Goal: Task Accomplishment & Management: Complete application form

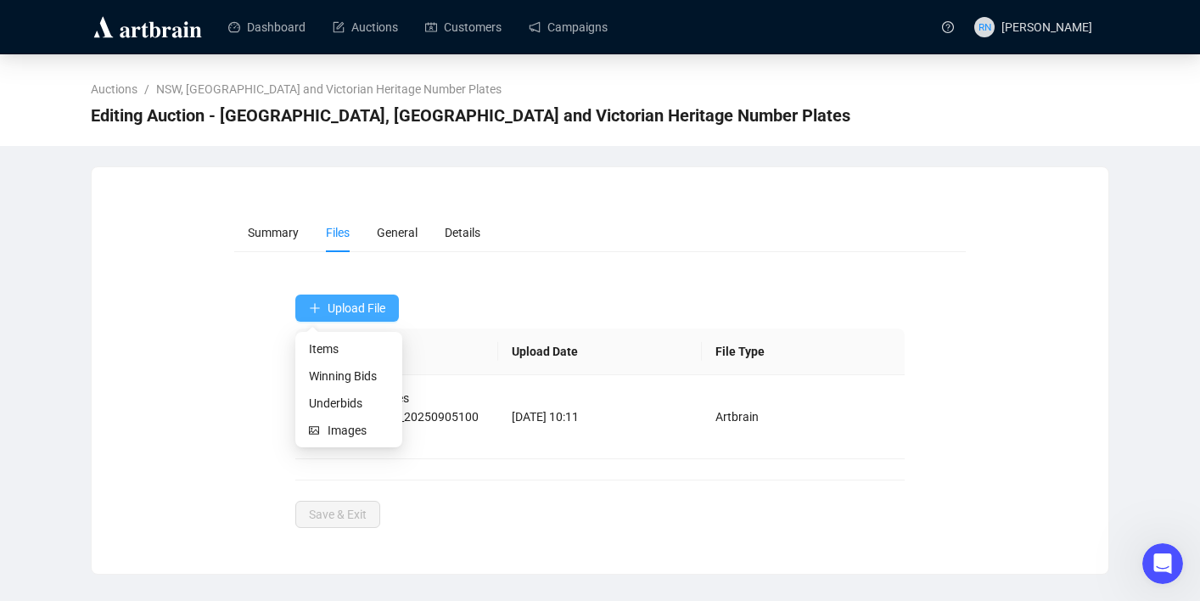
click at [346, 308] on span "Upload File" at bounding box center [357, 308] width 58 height 14
click at [344, 408] on span "Underbids" at bounding box center [349, 403] width 80 height 19
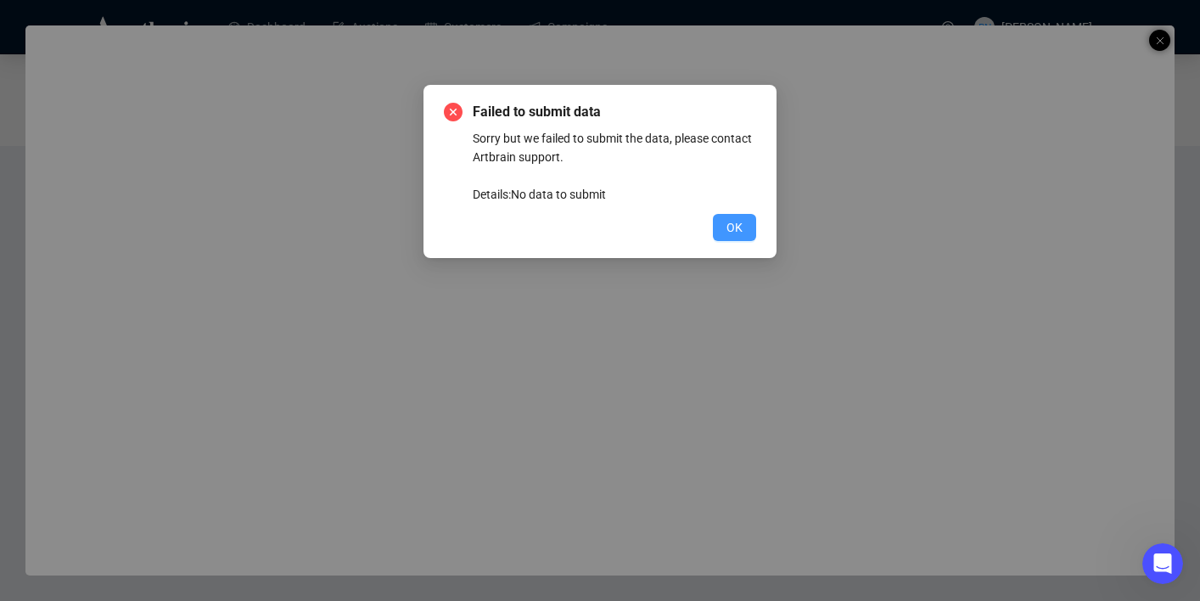
click at [731, 229] on span "OK" at bounding box center [734, 227] width 16 height 19
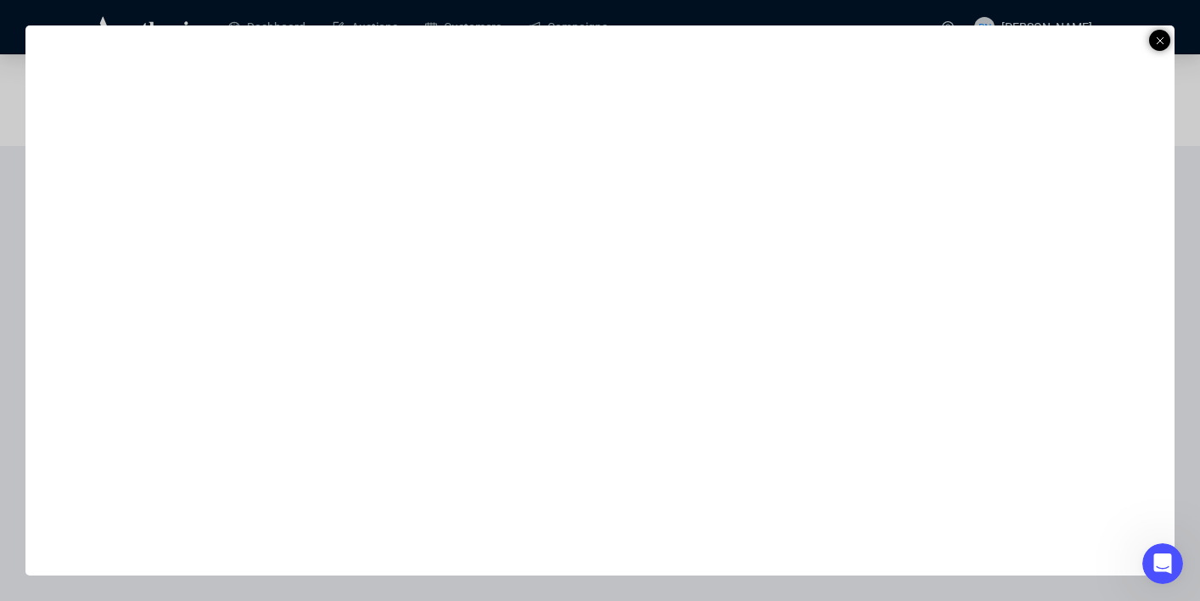
click at [1175, 37] on div at bounding box center [600, 300] width 1200 height 601
click at [1162, 42] on line at bounding box center [1160, 40] width 7 height 7
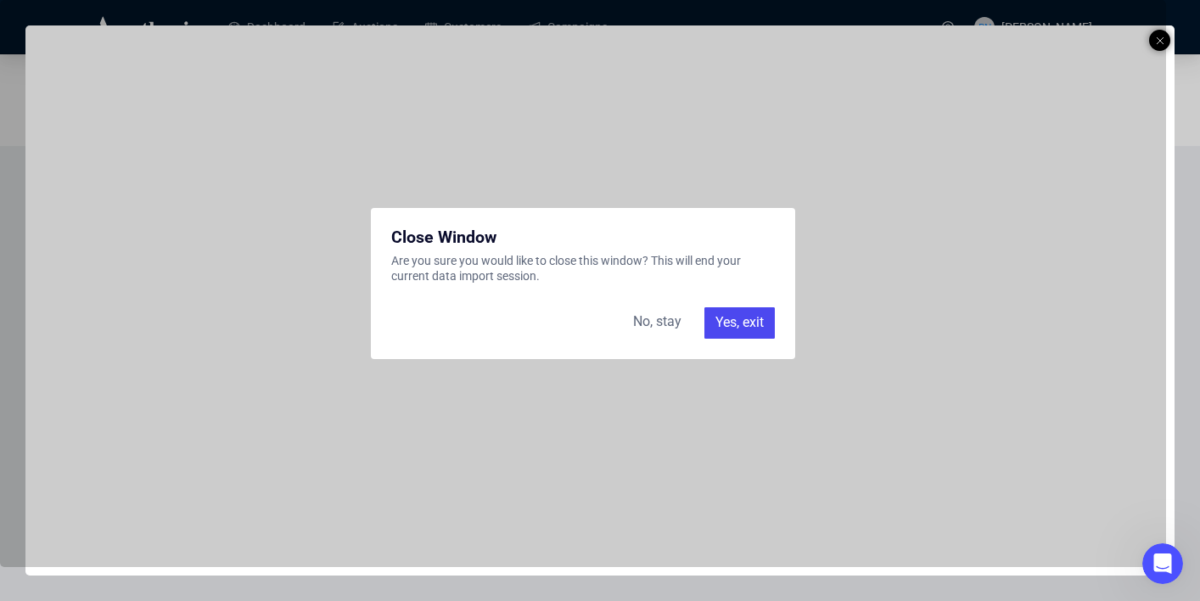
click at [737, 330] on div "Yes, exit" at bounding box center [739, 322] width 70 height 31
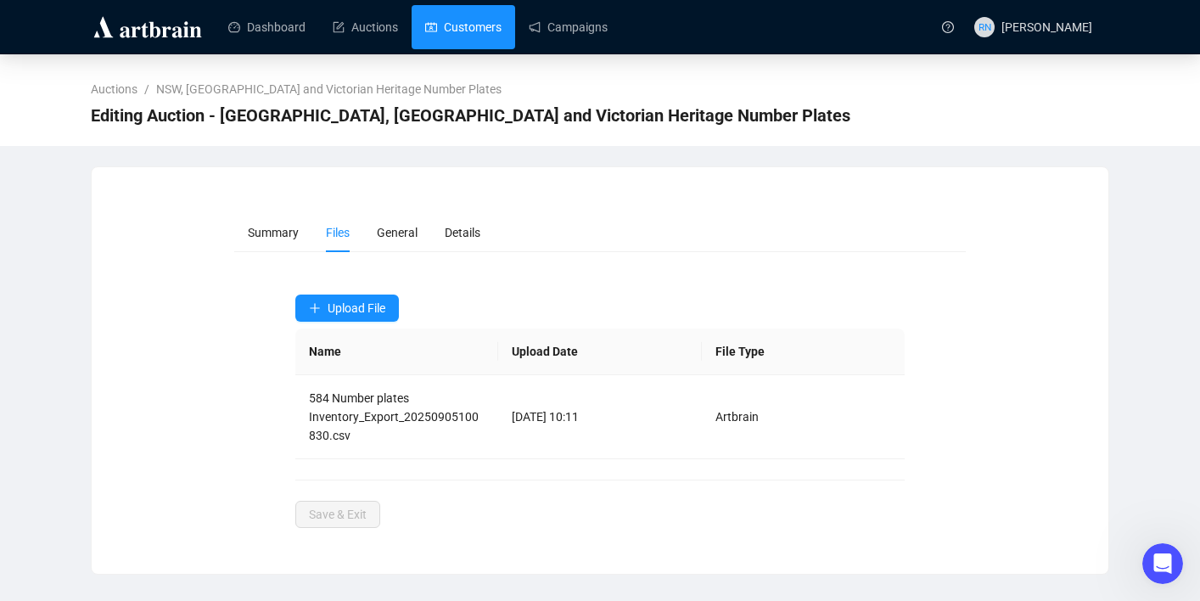
click at [434, 28] on link "Customers" at bounding box center [463, 27] width 76 height 44
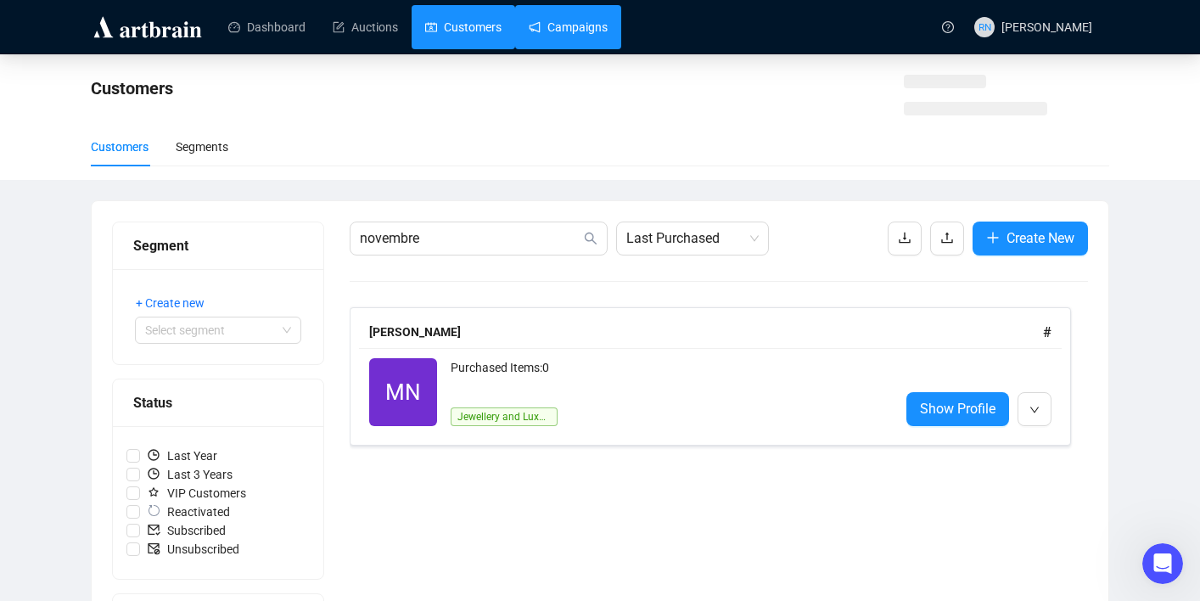
click at [566, 42] on link "Campaigns" at bounding box center [568, 27] width 79 height 44
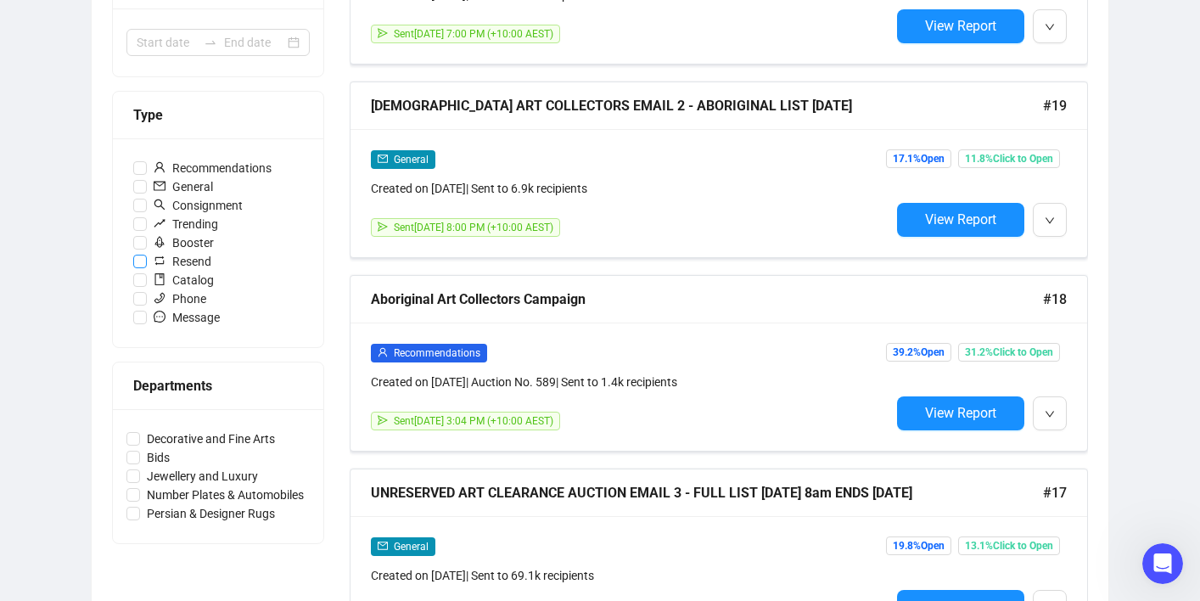
scroll to position [686, 0]
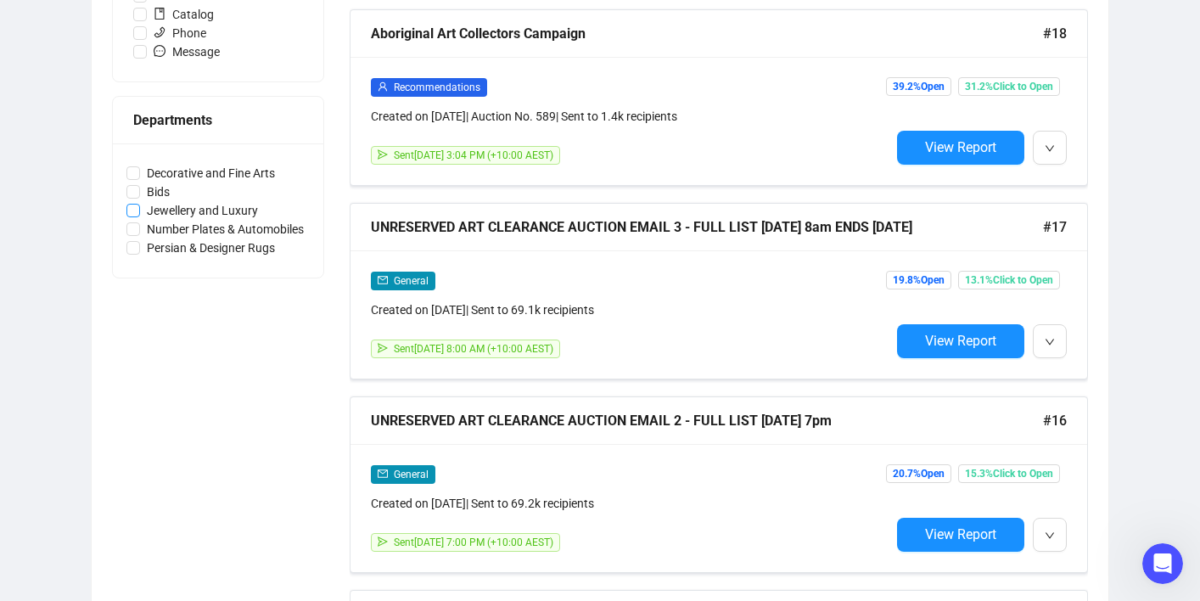
drag, startPoint x: 333, startPoint y: 207, endPoint x: 136, endPoint y: 207, distance: 197.7
click at [136, 207] on div "Status Draft Scheduled Sent Date Range Type Recommendations General Consignment…" at bounding box center [600, 376] width 976 height 1678
copy span
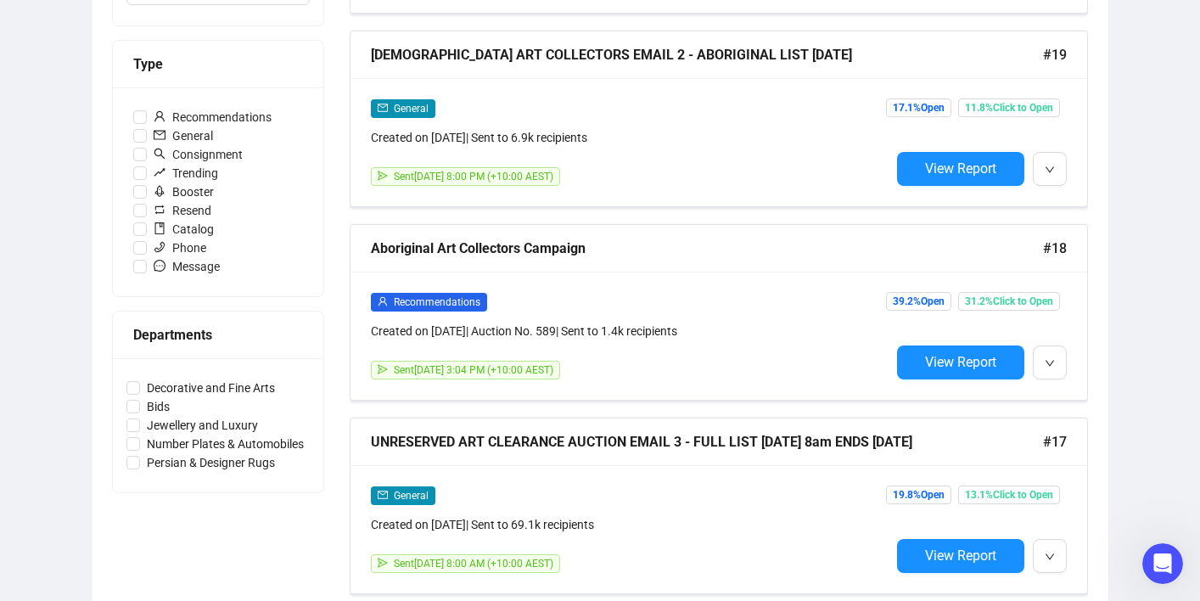
scroll to position [0, 0]
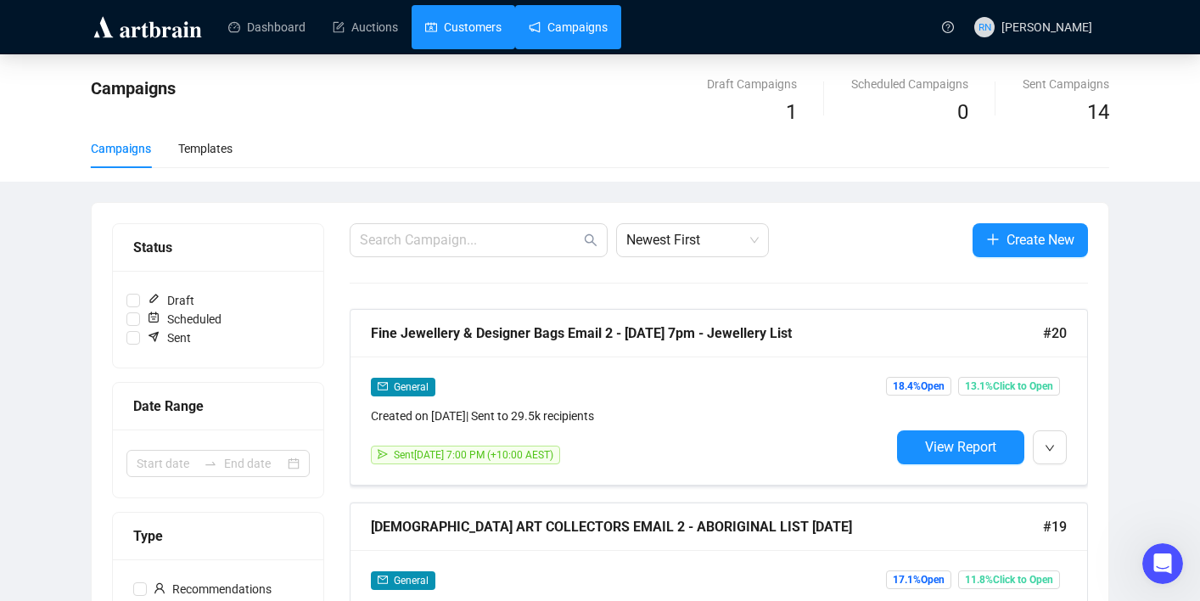
click at [459, 30] on link "Customers" at bounding box center [463, 27] width 76 height 44
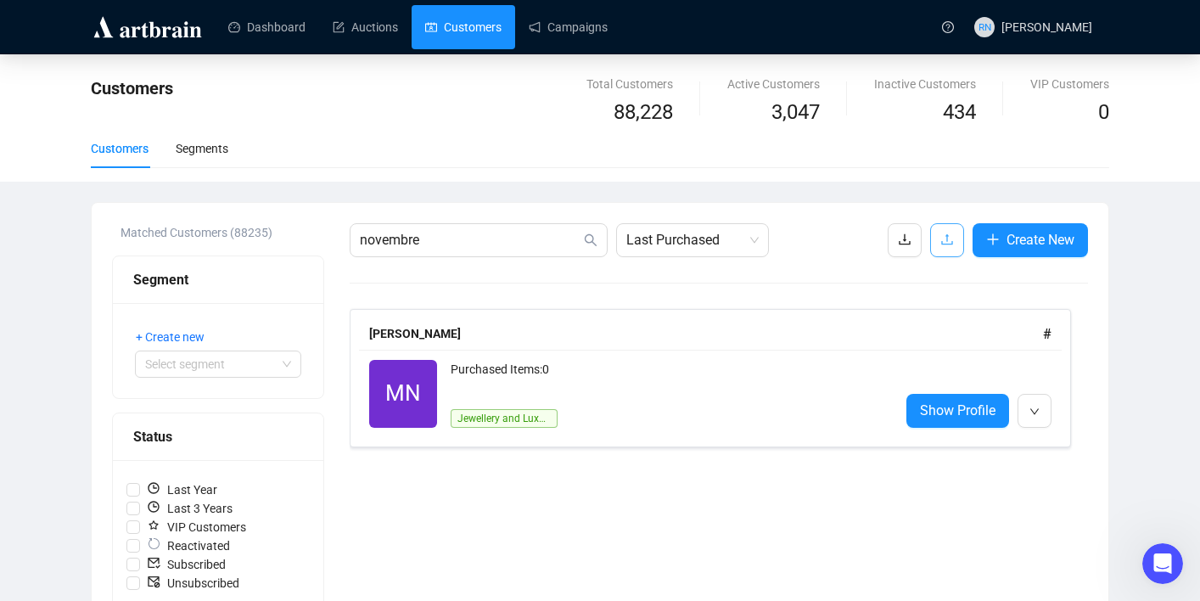
click at [940, 232] on span "button" at bounding box center [947, 239] width 14 height 21
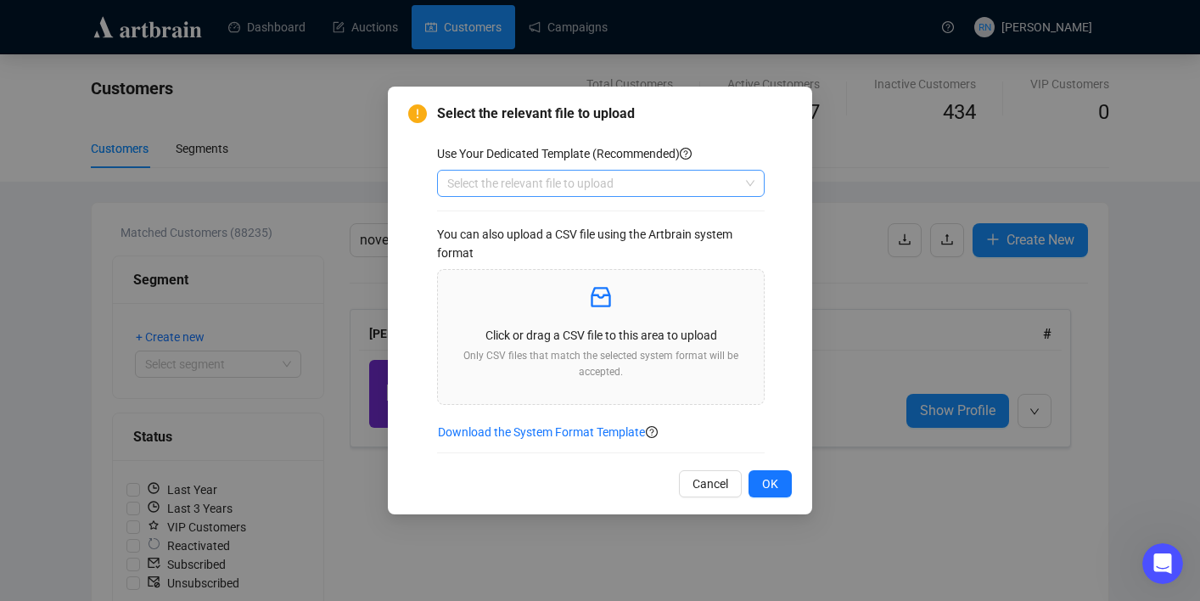
click at [499, 176] on input "search" at bounding box center [593, 183] width 292 height 25
click at [501, 217] on div "Customers" at bounding box center [601, 217] width 300 height 19
click at [560, 314] on div "Click or drag a CSV file to this area to upload Only CSV files that match the s…" at bounding box center [600, 336] width 299 height 107
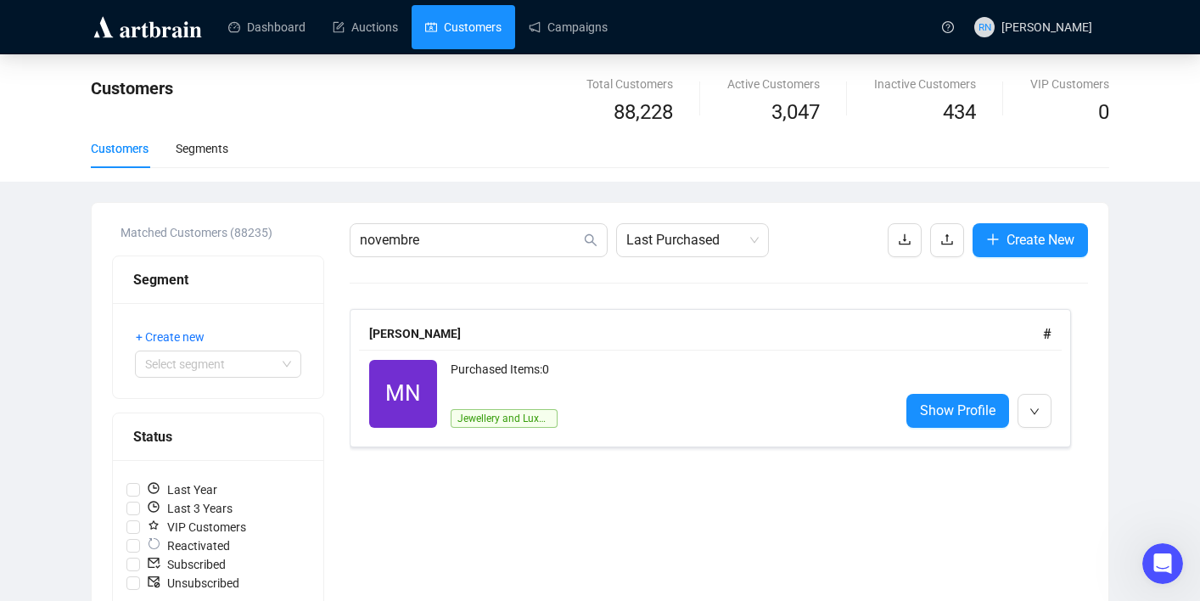
click at [460, 20] on link "Customers" at bounding box center [463, 27] width 76 height 44
click at [942, 238] on icon "upload" at bounding box center [947, 240] width 14 height 14
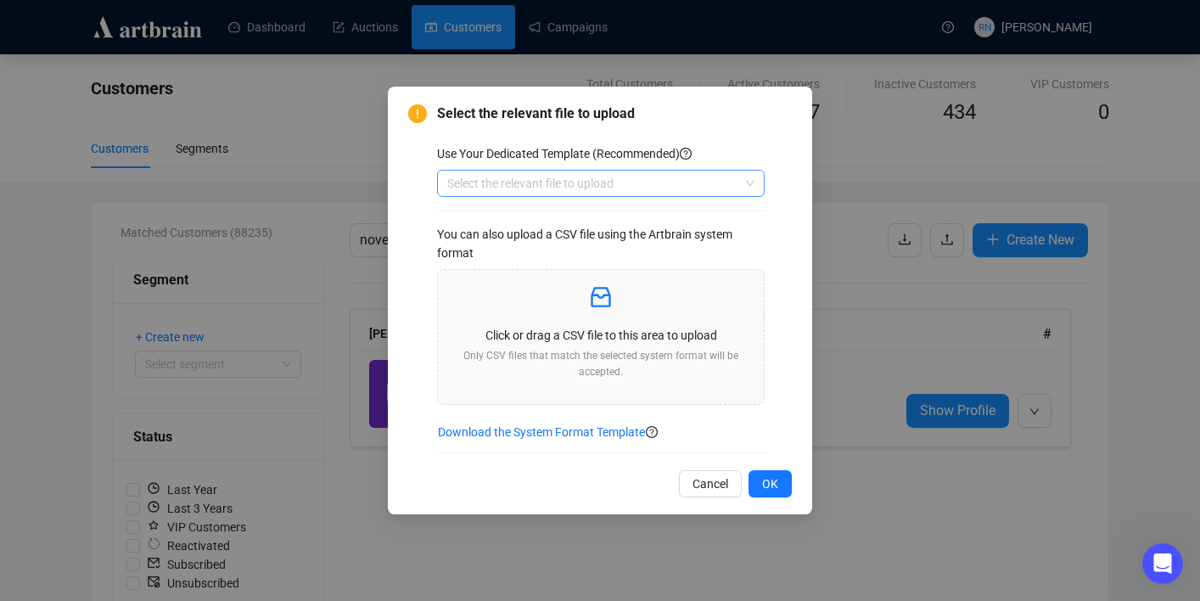
click at [625, 187] on input "search" at bounding box center [593, 183] width 292 height 25
click at [617, 221] on div "Customers" at bounding box center [601, 217] width 300 height 19
click at [614, 317] on div "Click or drag a CSV file to this area to upload Only CSV files that match the s…" at bounding box center [600, 336] width 299 height 107
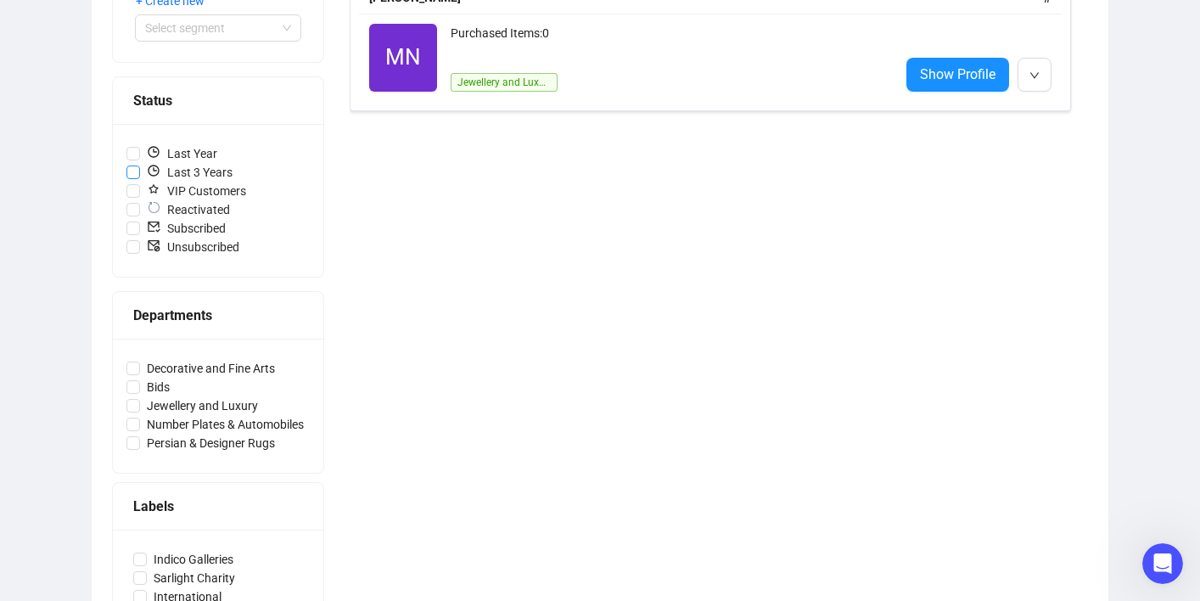
scroll to position [356, 0]
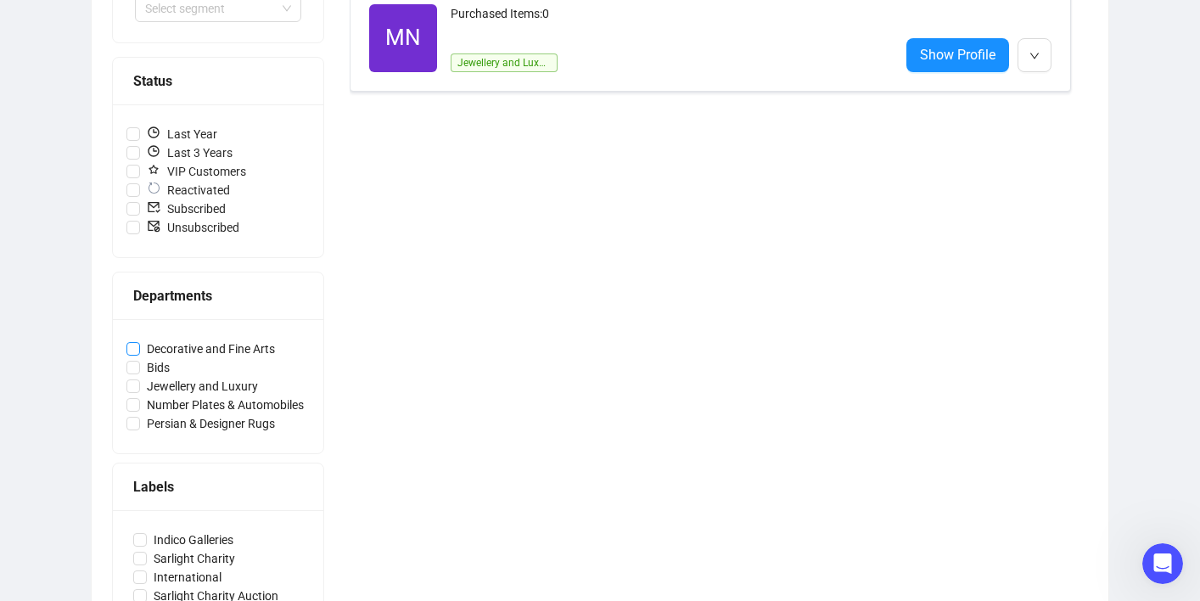
copy span
drag, startPoint x: 312, startPoint y: 351, endPoint x: 148, endPoint y: 351, distance: 163.8
click at [148, 351] on div "Matched Customers (88235) Segment + Create new Select segment Status Last Year …" at bounding box center [600, 254] width 976 height 772
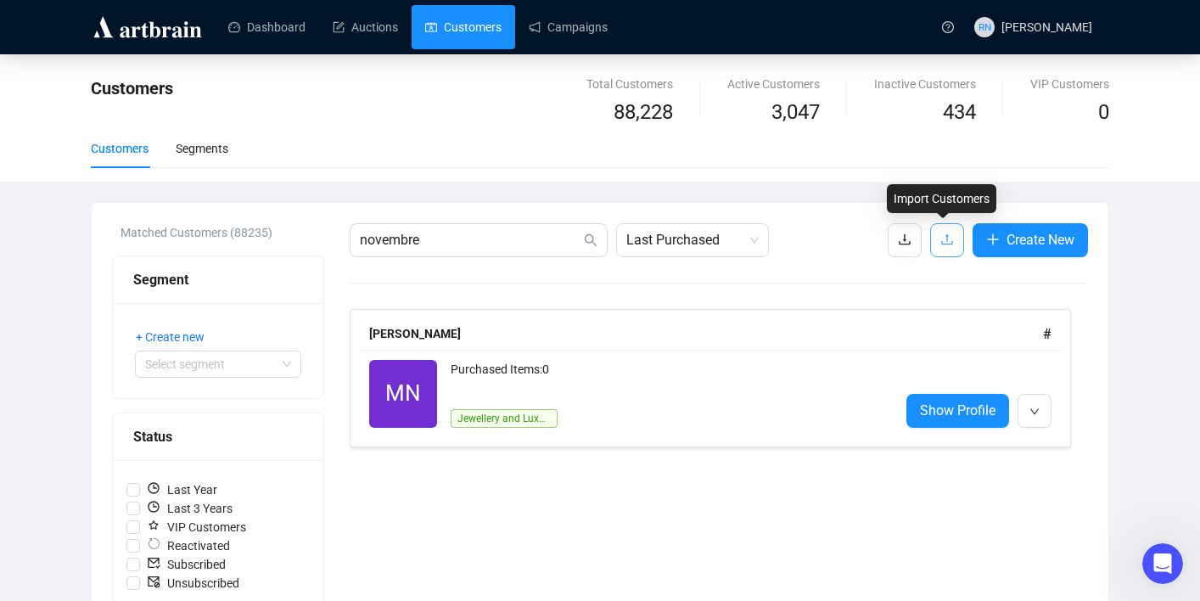
click at [942, 238] on icon "upload" at bounding box center [947, 240] width 14 height 14
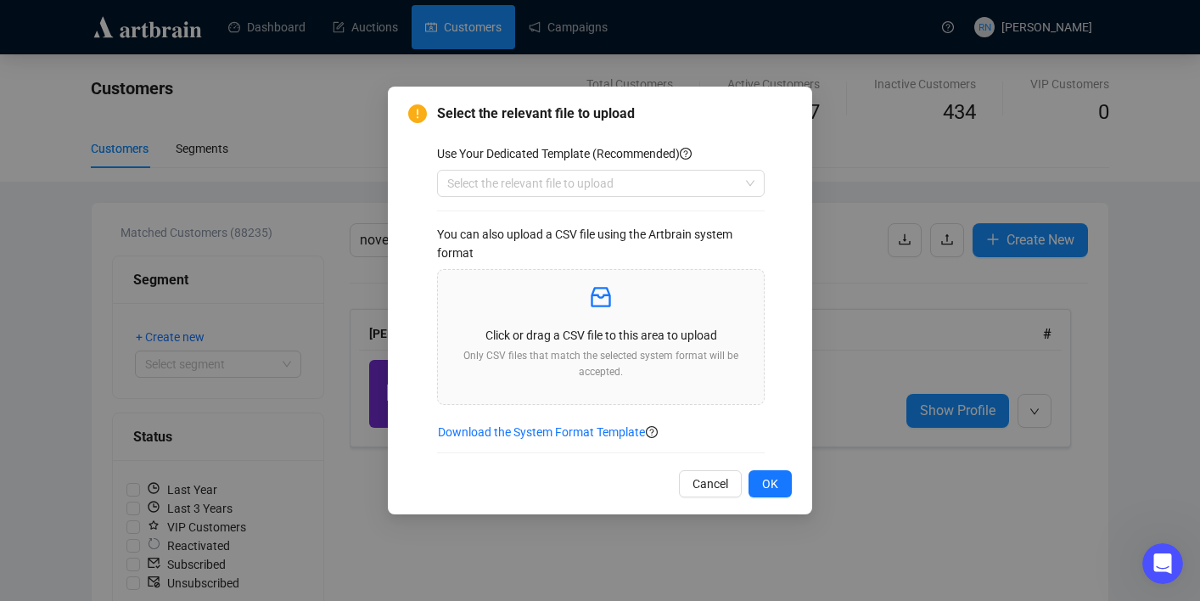
click at [559, 165] on div "Use Your Dedicated Template (Recommended) Select the relevant file to upload Yo…" at bounding box center [614, 298] width 355 height 309
click at [562, 184] on input "search" at bounding box center [593, 183] width 292 height 25
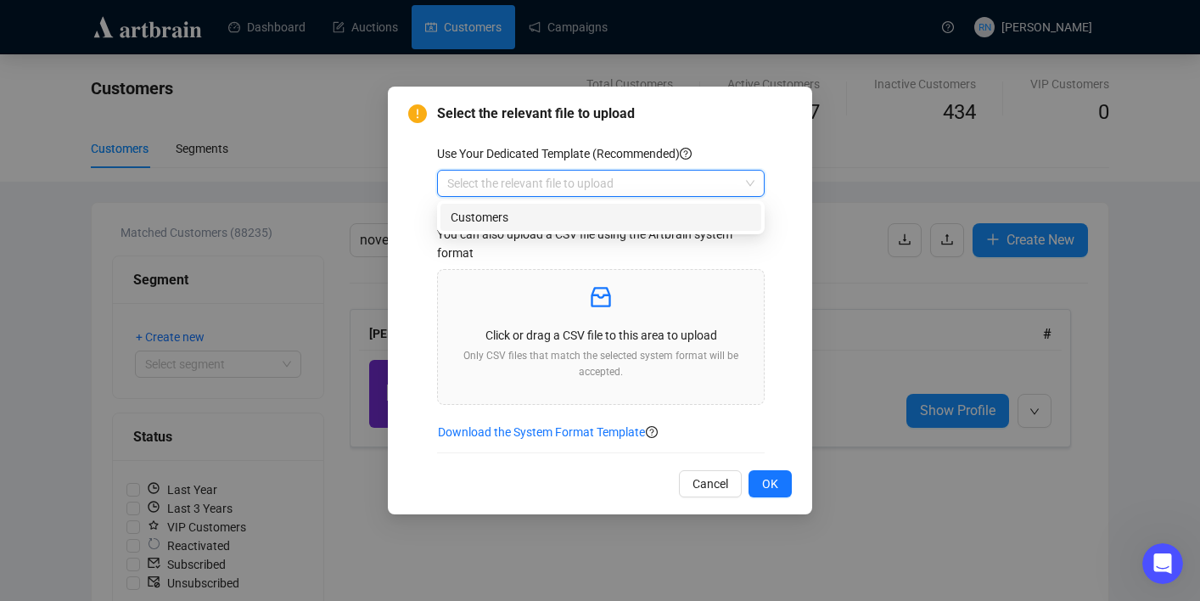
click at [558, 227] on div "Customers" at bounding box center [600, 217] width 321 height 27
click at [578, 320] on div "Click or drag a CSV file to this area to upload Only CSV files that match the s…" at bounding box center [600, 336] width 299 height 107
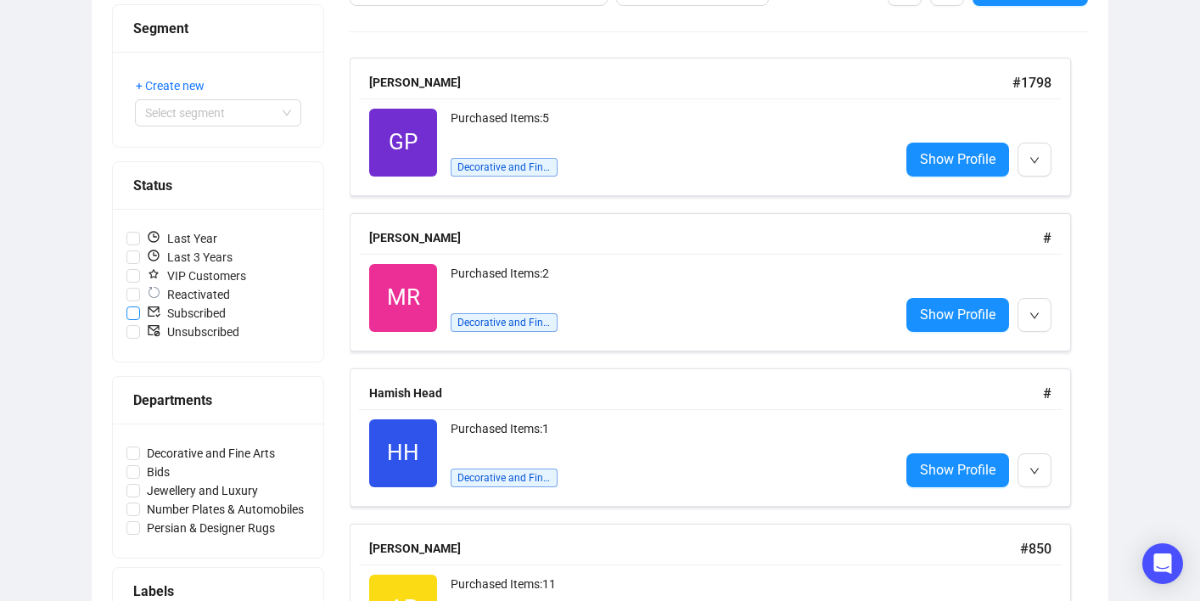
scroll to position [243, 0]
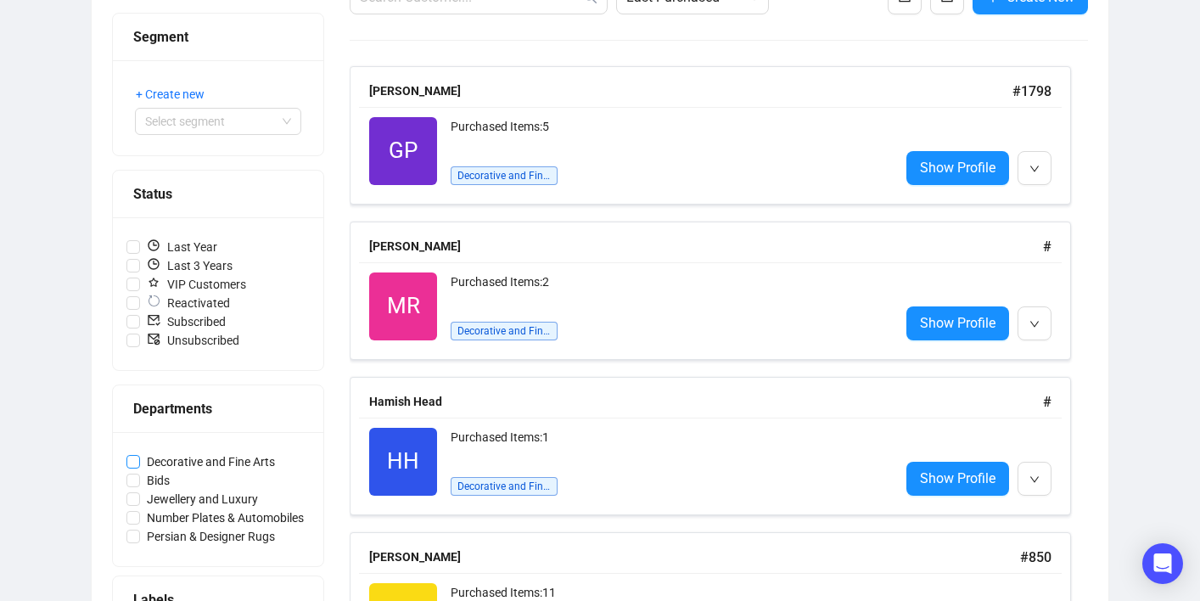
click at [188, 465] on span "Decorative and Fine Arts" at bounding box center [211, 461] width 142 height 19
click at [140, 465] on input "Decorative and Fine Arts" at bounding box center [133, 462] width 14 height 14
checkbox input "true"
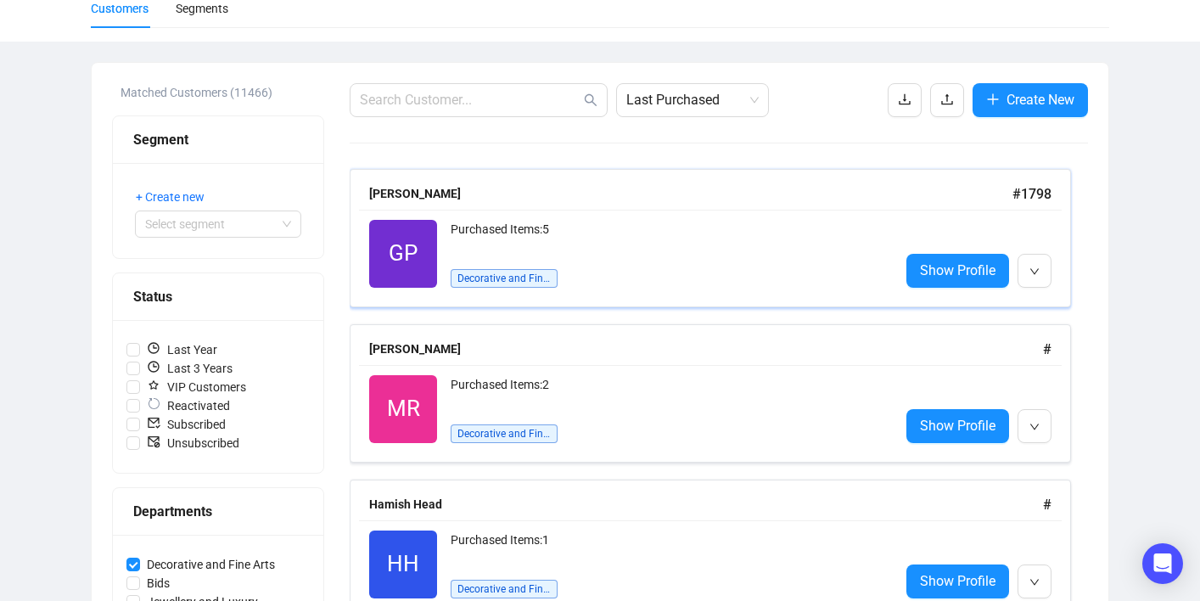
scroll to position [0, 0]
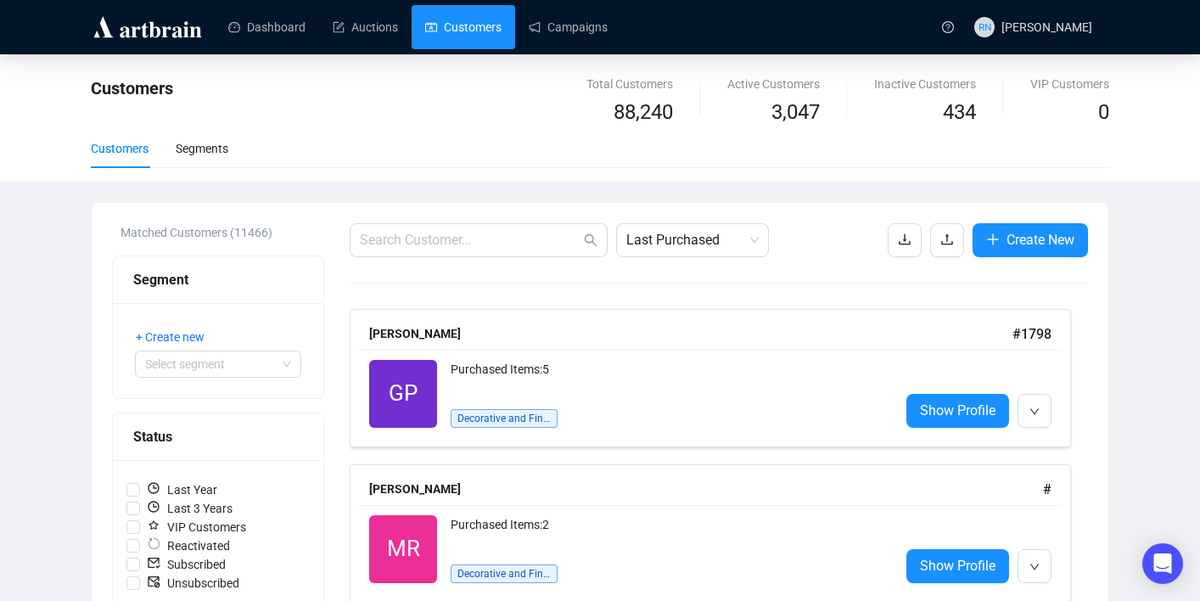
click at [233, 149] on div "Customers Segments" at bounding box center [600, 148] width 1018 height 39
click at [221, 149] on div "Segments" at bounding box center [202, 148] width 53 height 19
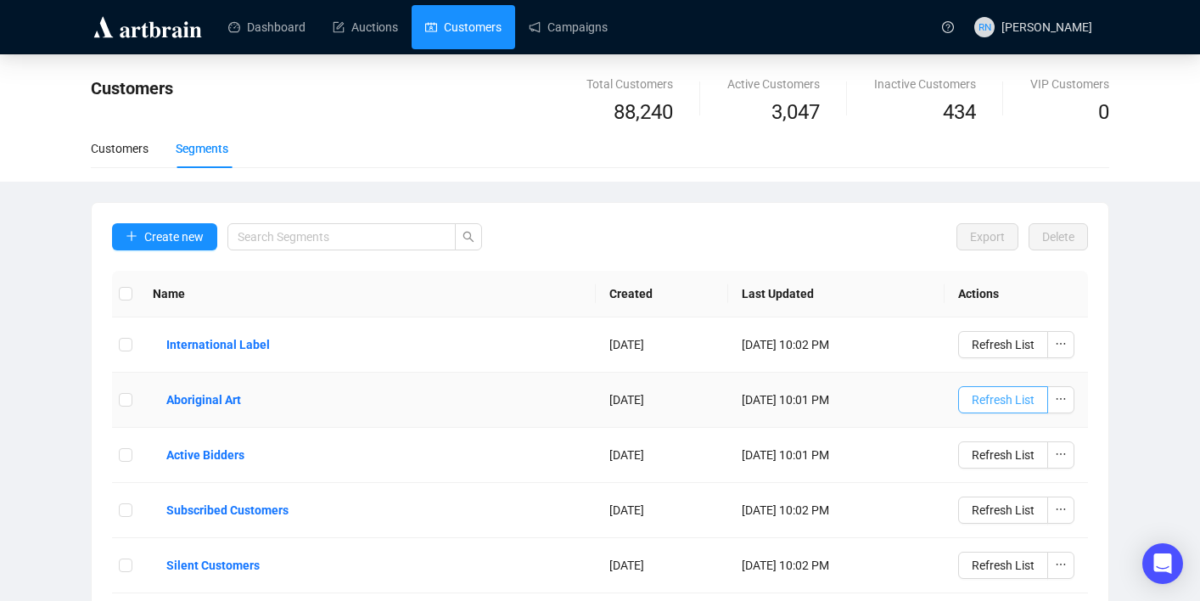
click at [1021, 395] on span "Refresh List" at bounding box center [1003, 399] width 63 height 19
click at [234, 401] on b "Aboriginal Art" at bounding box center [203, 399] width 75 height 19
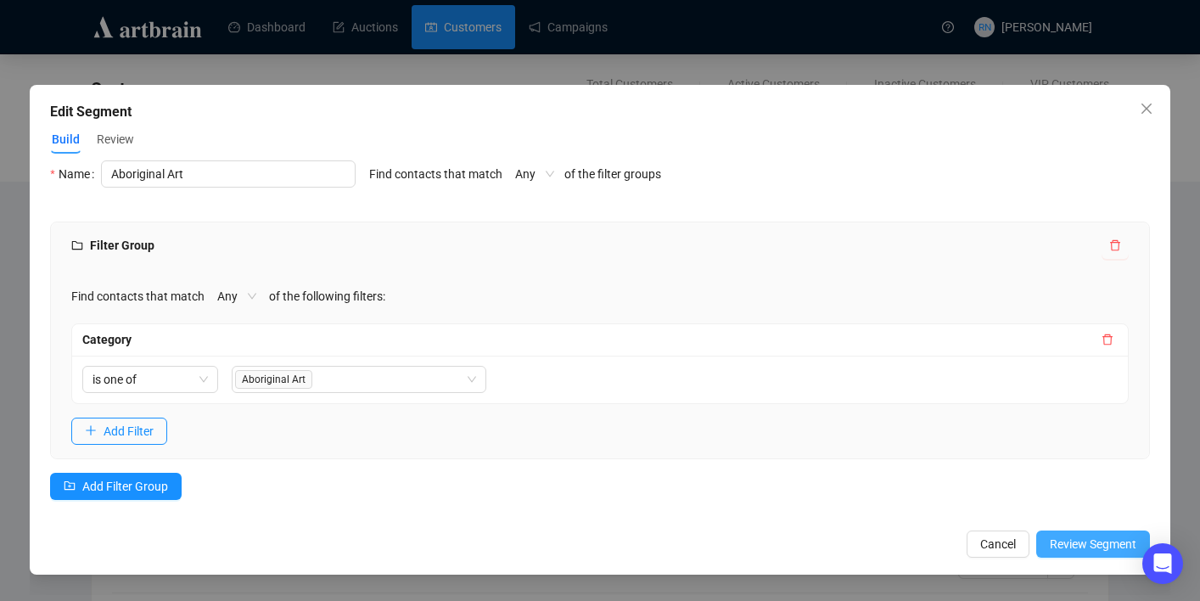
click at [1091, 546] on span "Review Segment" at bounding box center [1093, 544] width 87 height 19
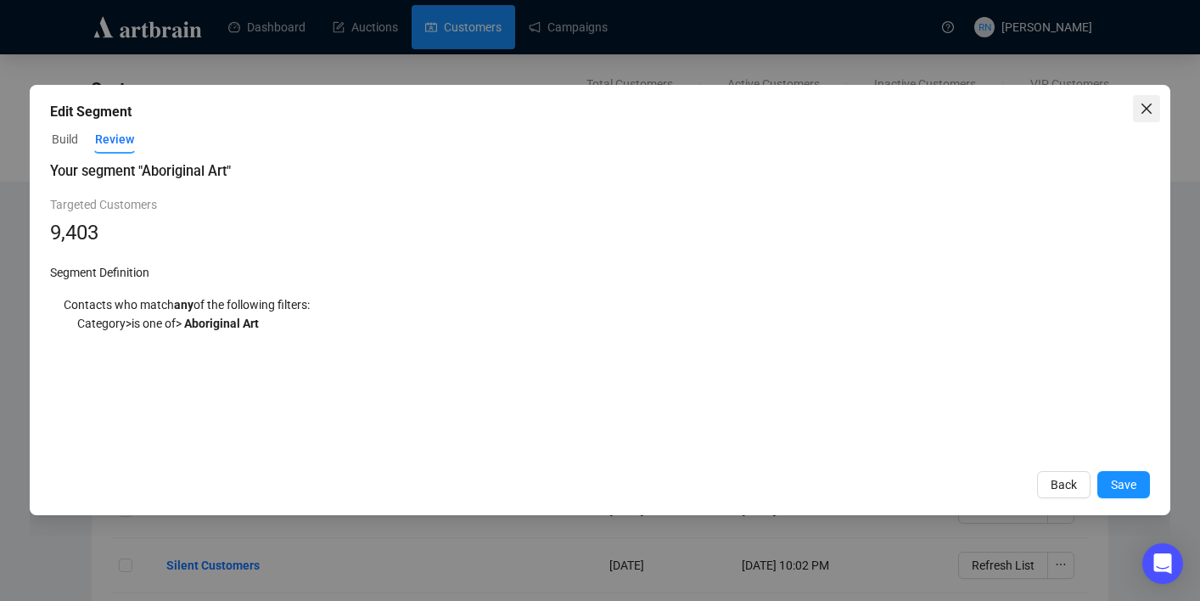
click at [1146, 107] on icon "close" at bounding box center [1145, 109] width 10 height 10
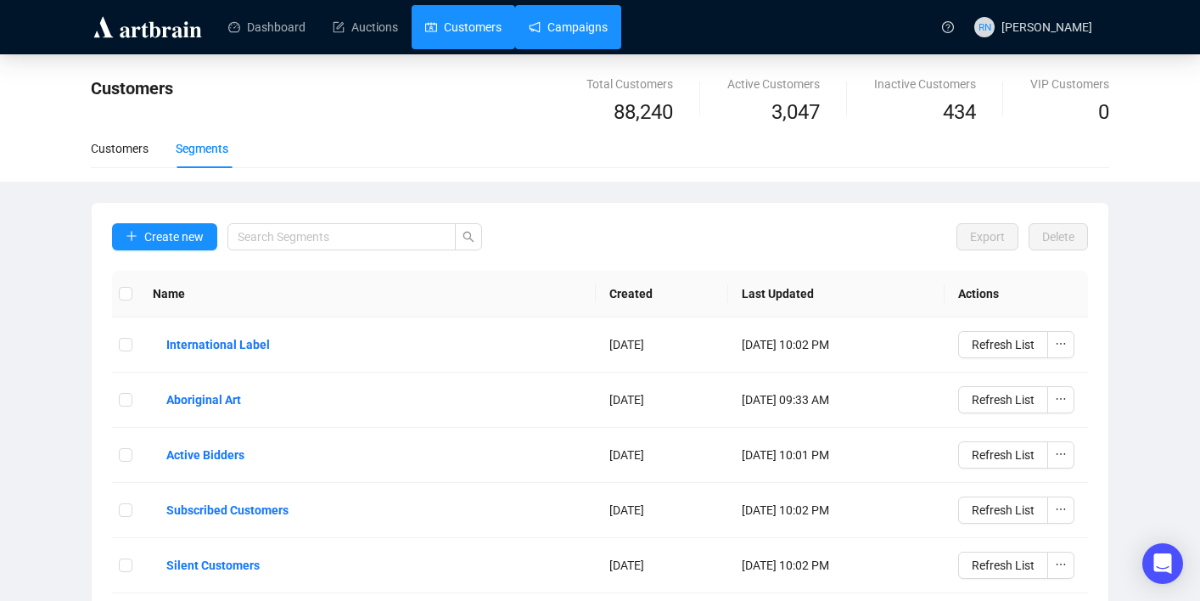
click at [566, 19] on link "Campaigns" at bounding box center [568, 27] width 79 height 44
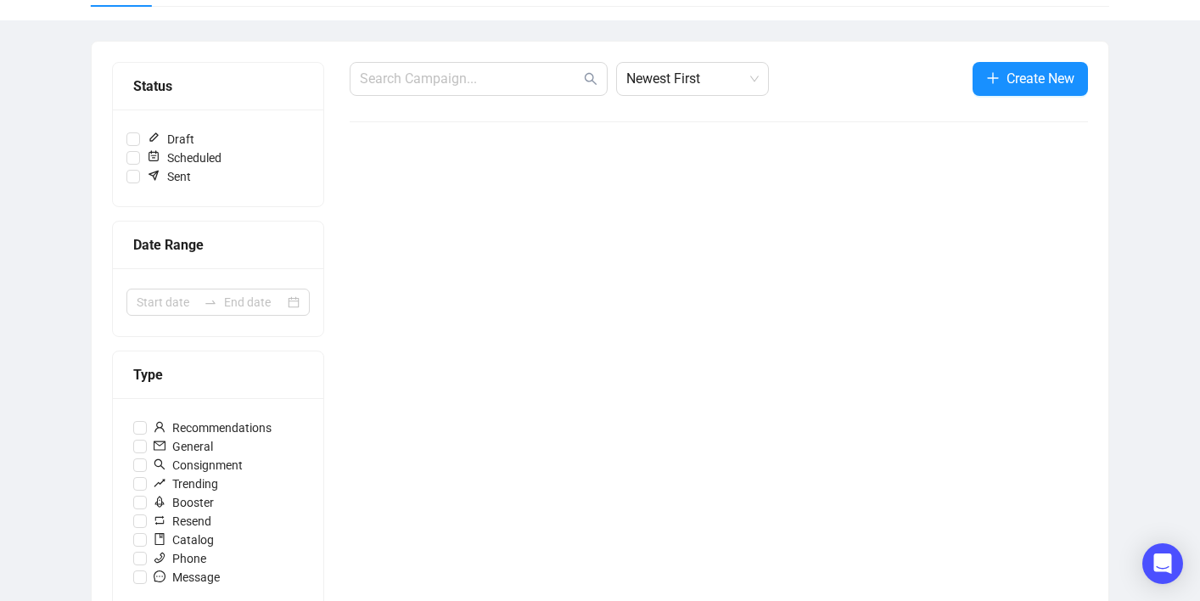
scroll to position [393, 0]
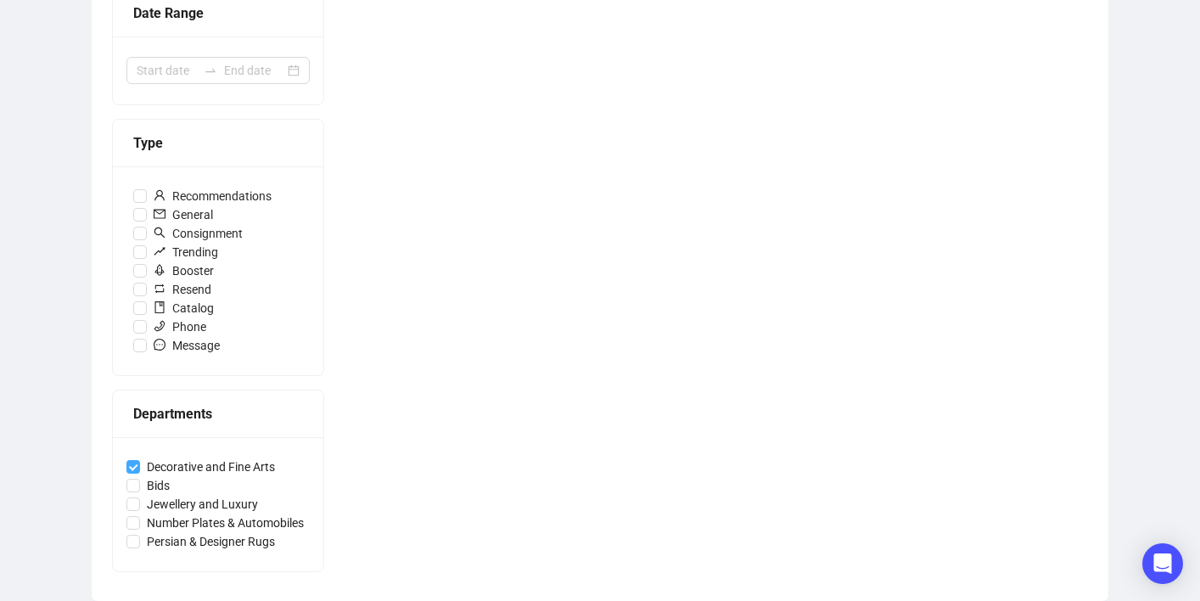
click at [136, 462] on input "Decorative and Fine Arts" at bounding box center [133, 467] width 14 height 14
checkbox input "false"
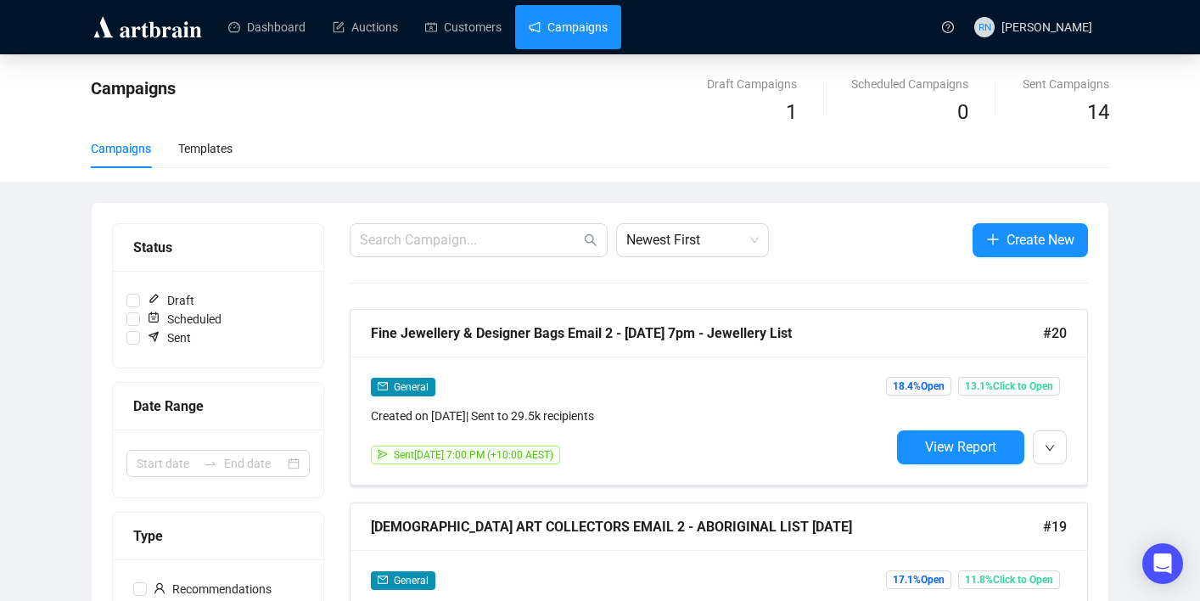
scroll to position [133, 0]
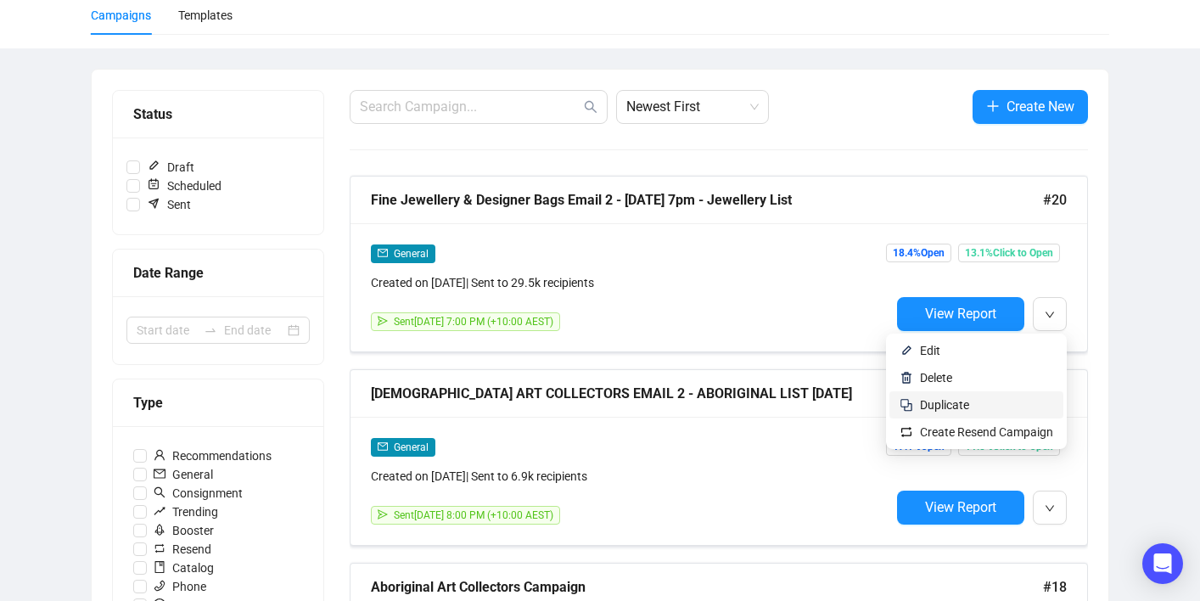
click at [1018, 406] on span "Duplicate" at bounding box center [986, 404] width 133 height 19
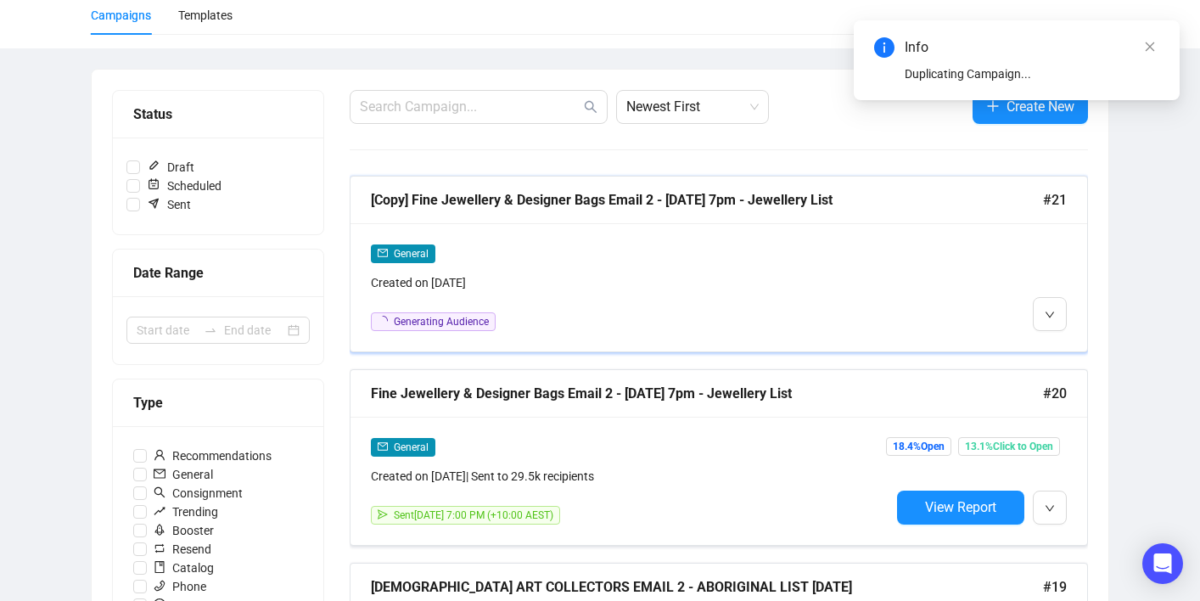
scroll to position [131, 0]
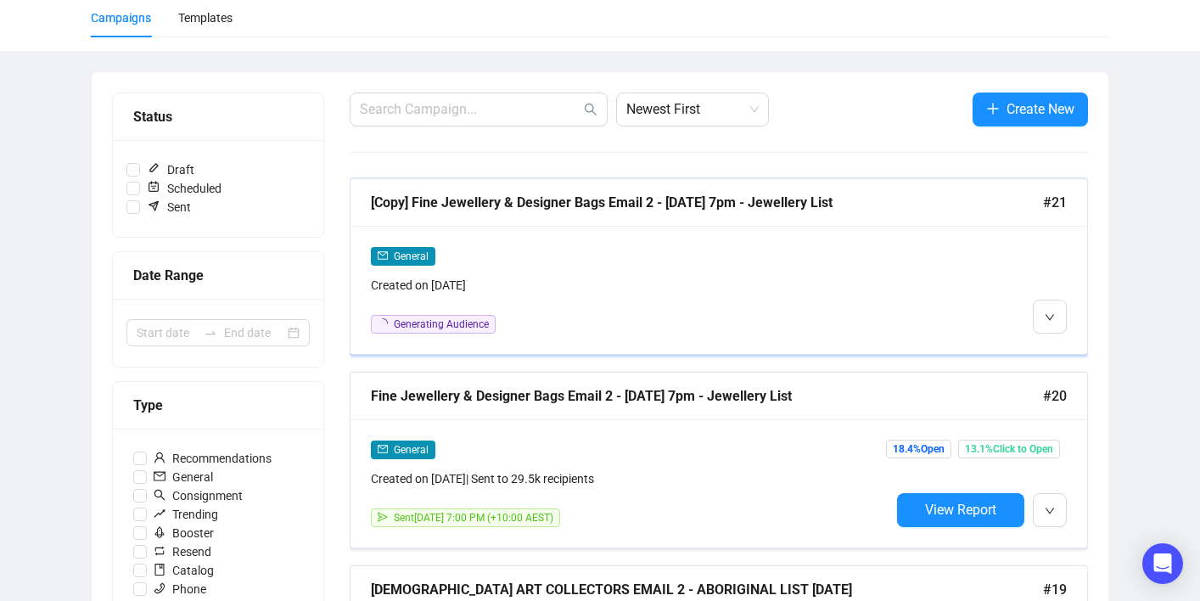
click at [545, 295] on div "General Created on [DATE] Generating Audience" at bounding box center [630, 289] width 519 height 87
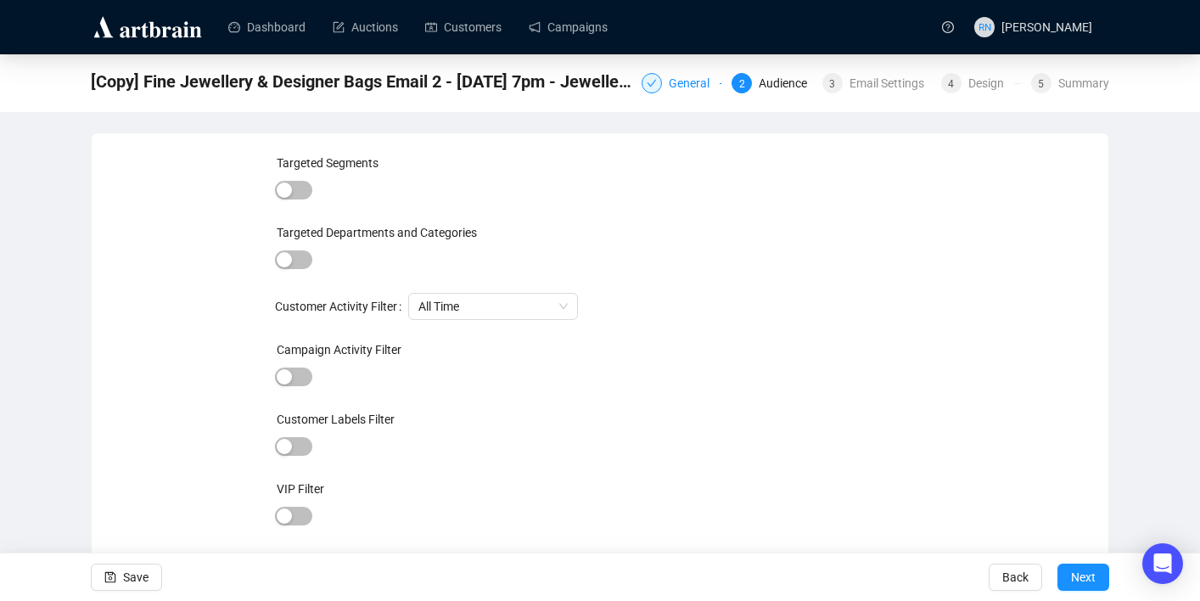
click at [648, 80] on div at bounding box center [652, 83] width 20 height 20
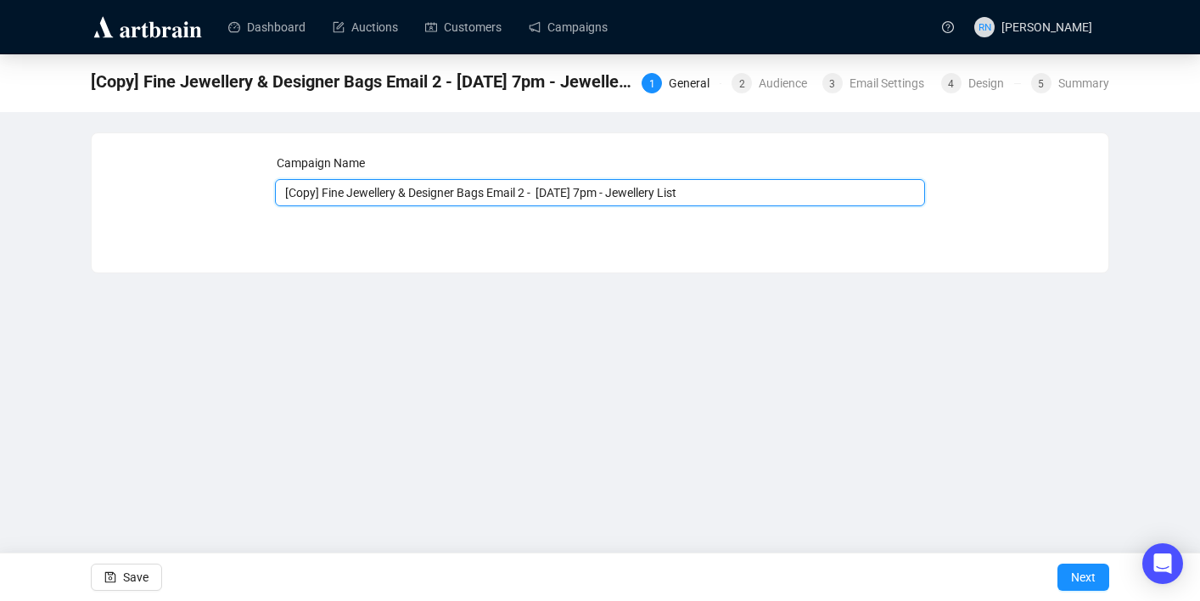
drag, startPoint x: 325, startPoint y: 193, endPoint x: 190, endPoint y: 173, distance: 136.3
click at [190, 173] on div "Campaign Name [Copy] Fine Jewellery & Designer Bags Email 2 - [DATE] 7pm - Jewe…" at bounding box center [600, 190] width 976 height 73
click at [496, 196] on input "Fine Jewellery & Designer Bags Email 2 - [DATE] 7pm - Jewellery List" at bounding box center [600, 192] width 651 height 27
drag, startPoint x: 625, startPoint y: 194, endPoint x: 673, endPoint y: 190, distance: 48.6
click at [673, 190] on input "Fine Jewellery & Designer Bags Email 3 - [DATE] 7pm - Jewellery List" at bounding box center [600, 192] width 651 height 27
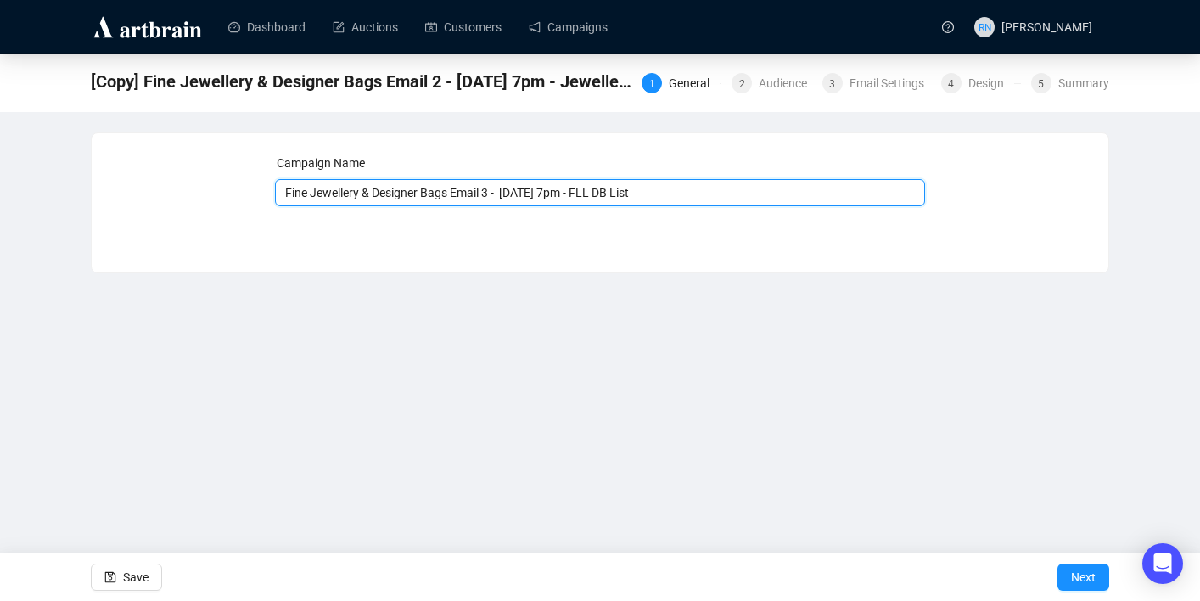
click at [630, 193] on input "Fine Jewellery & Designer Bags Email 3 - [DATE] 7pm - FLL DB List" at bounding box center [600, 192] width 651 height 27
drag, startPoint x: 621, startPoint y: 190, endPoint x: 670, endPoint y: 194, distance: 48.6
click at [670, 194] on input "Fine Jewellery & Designer Bags Email 3 - [DATE] 7pm - FULL DB List" at bounding box center [600, 192] width 651 height 27
click at [532, 198] on input "Fine Jewellery & Designer Bags Email 3 - [DATE] 7pm - Jewellery List" at bounding box center [600, 192] width 651 height 27
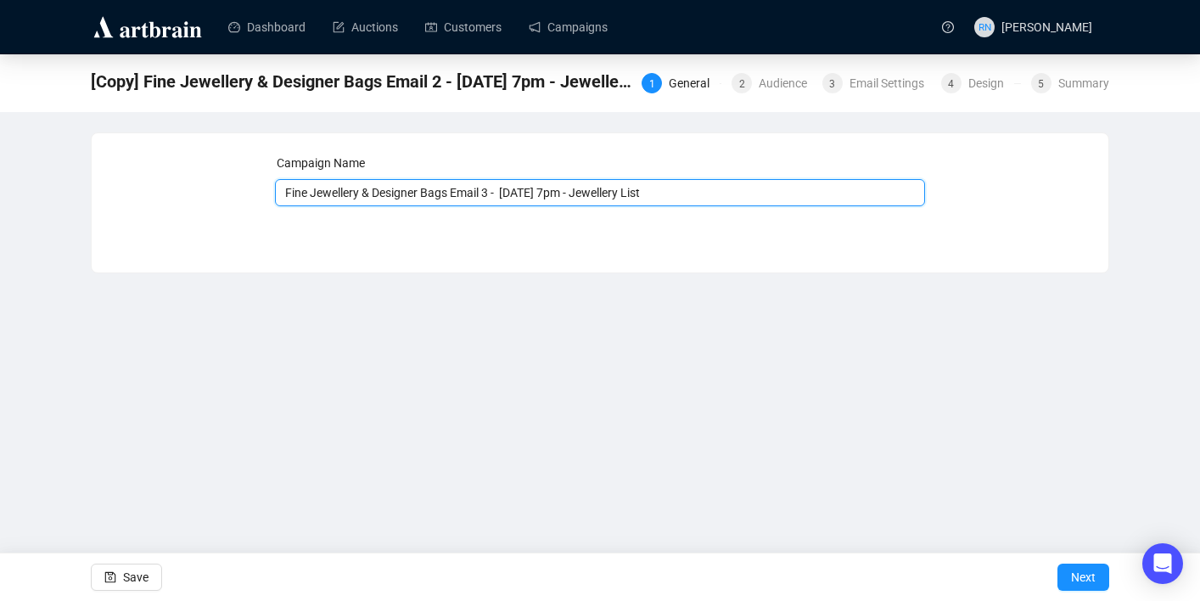
click at [542, 193] on input "Fine Jewellery & Designer Bags Email 3 - [DATE] 7pm - Jewellery List" at bounding box center [600, 192] width 651 height 27
click at [580, 187] on input "Fine Jewellery & Designer Bags Email 3 - [DATE] 7pm - Jewellery List" at bounding box center [600, 192] width 651 height 27
type input "Fine Jewellery & Designer Bags Email 3 - [DATE] 12pm - Jewellery List"
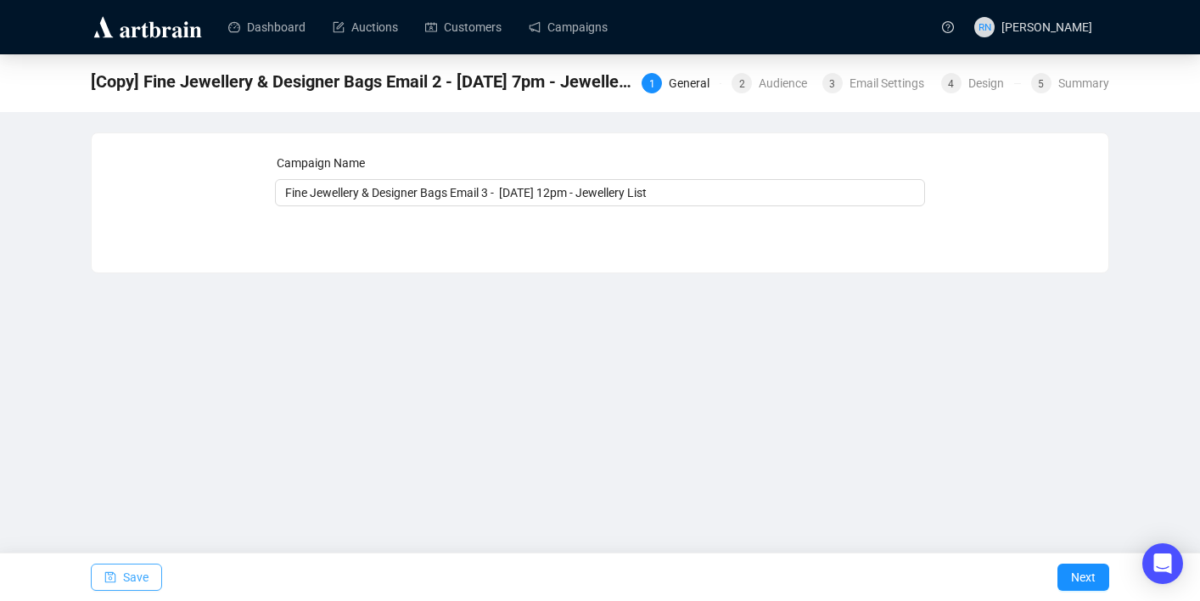
click at [139, 575] on span "Save" at bounding box center [135, 577] width 25 height 48
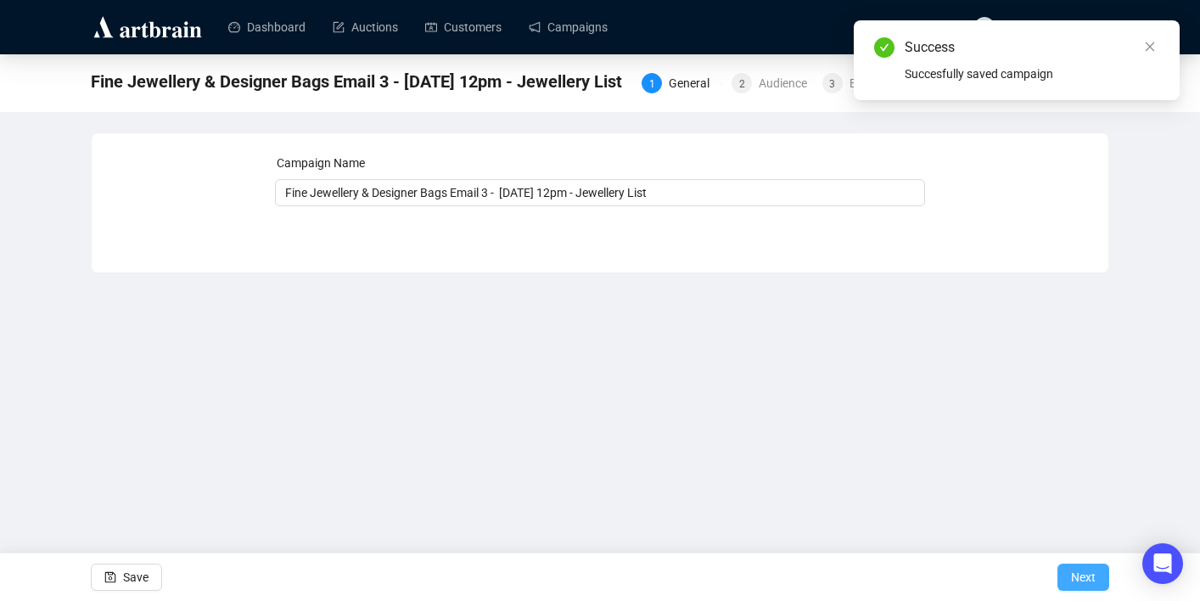
click at [1078, 575] on span "Next" at bounding box center [1083, 577] width 25 height 48
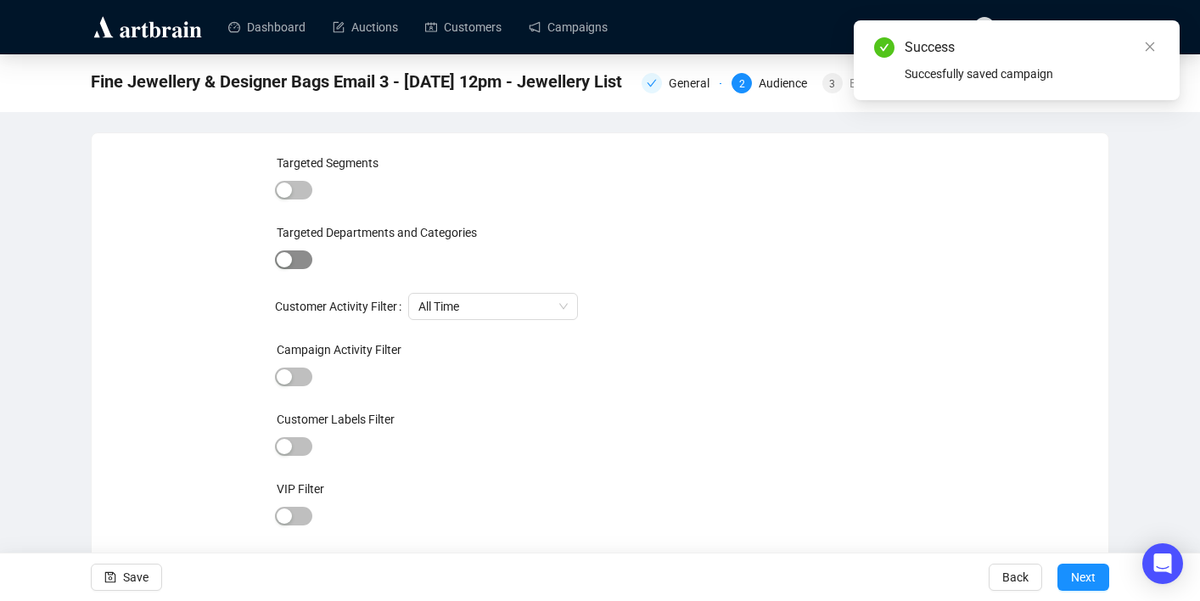
click at [295, 260] on span "button" at bounding box center [293, 259] width 37 height 19
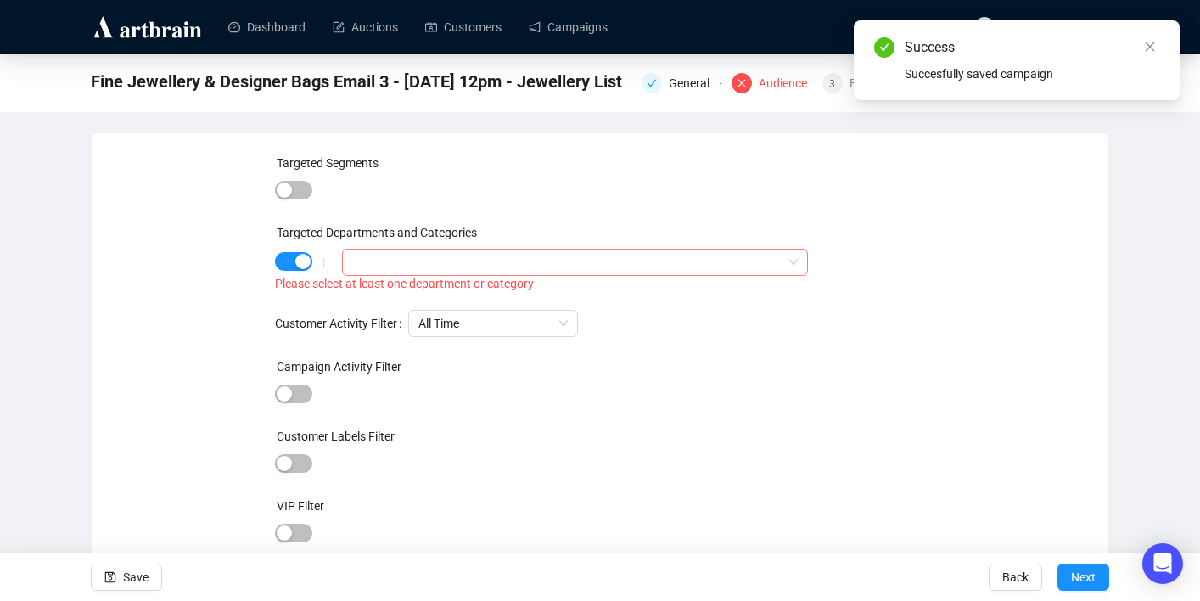
click at [373, 263] on div at bounding box center [565, 262] width 441 height 24
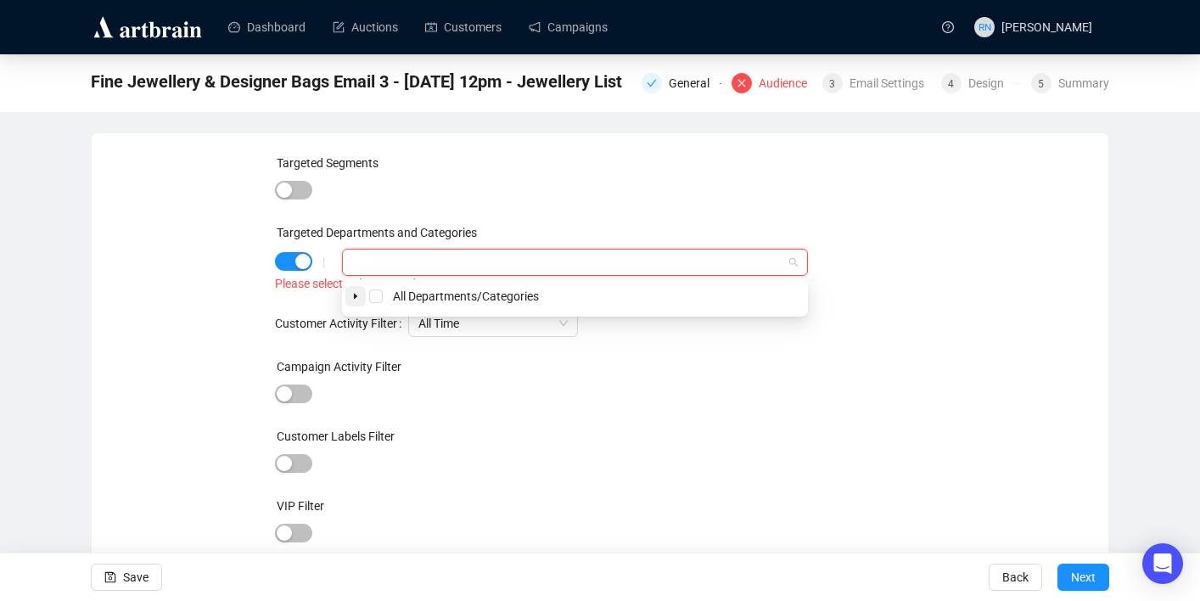
click at [352, 297] on icon "caret-down" at bounding box center [355, 296] width 8 height 8
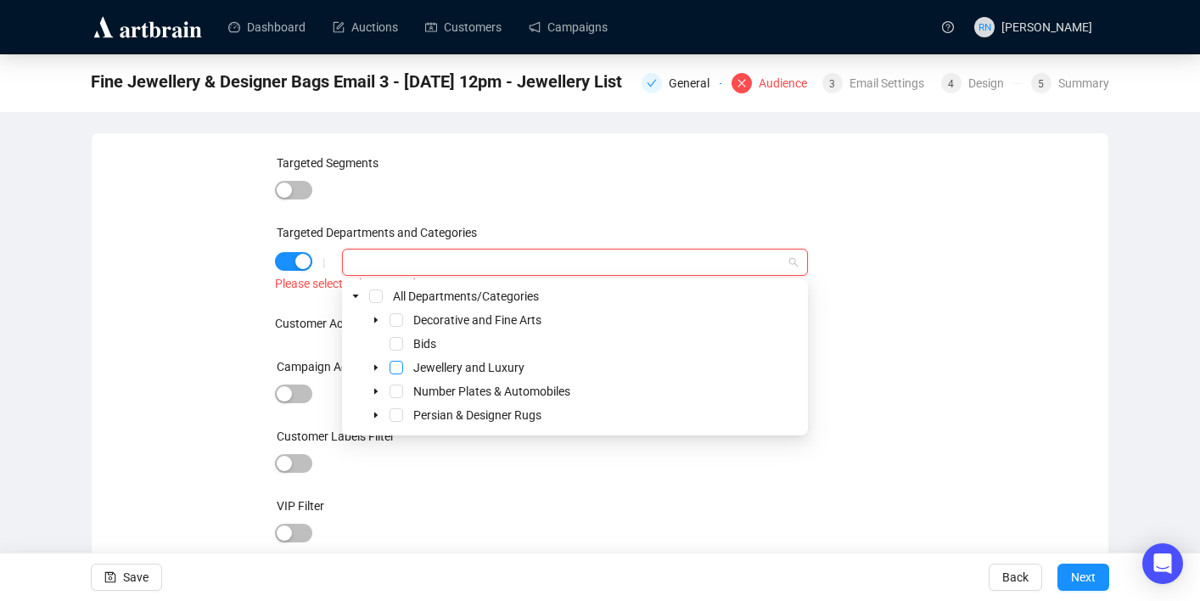
click at [395, 364] on span "Select Jewellery and Luxury" at bounding box center [396, 368] width 14 height 14
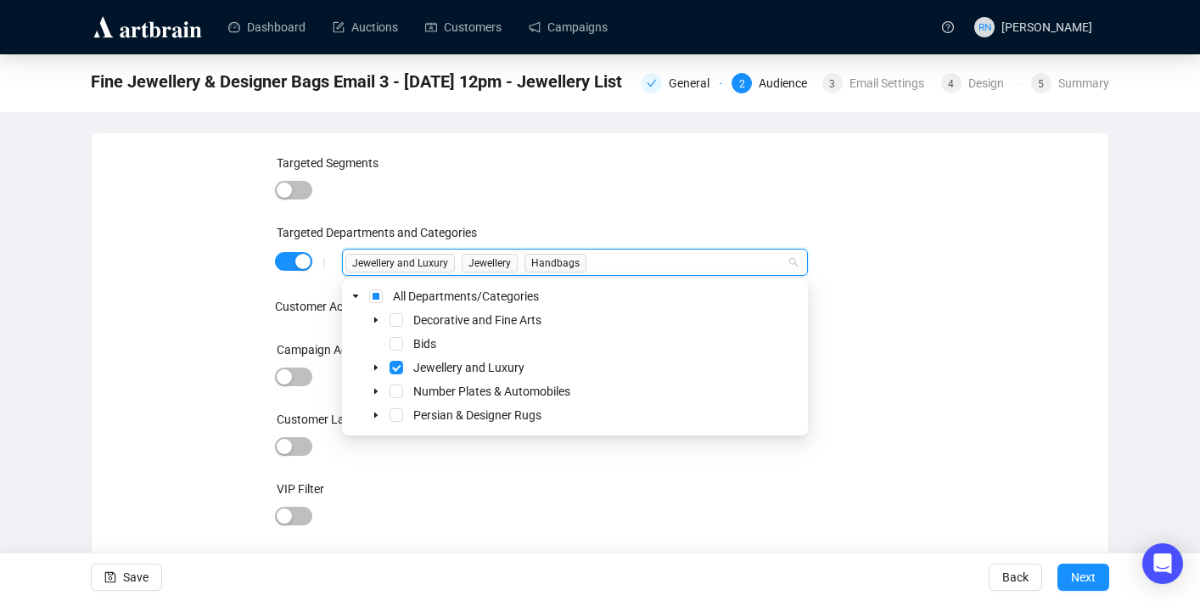
click at [534, 473] on div "Targeted Segments Targeted Departments and Categories | Jewellery and Luxury Je…" at bounding box center [600, 386] width 651 height 465
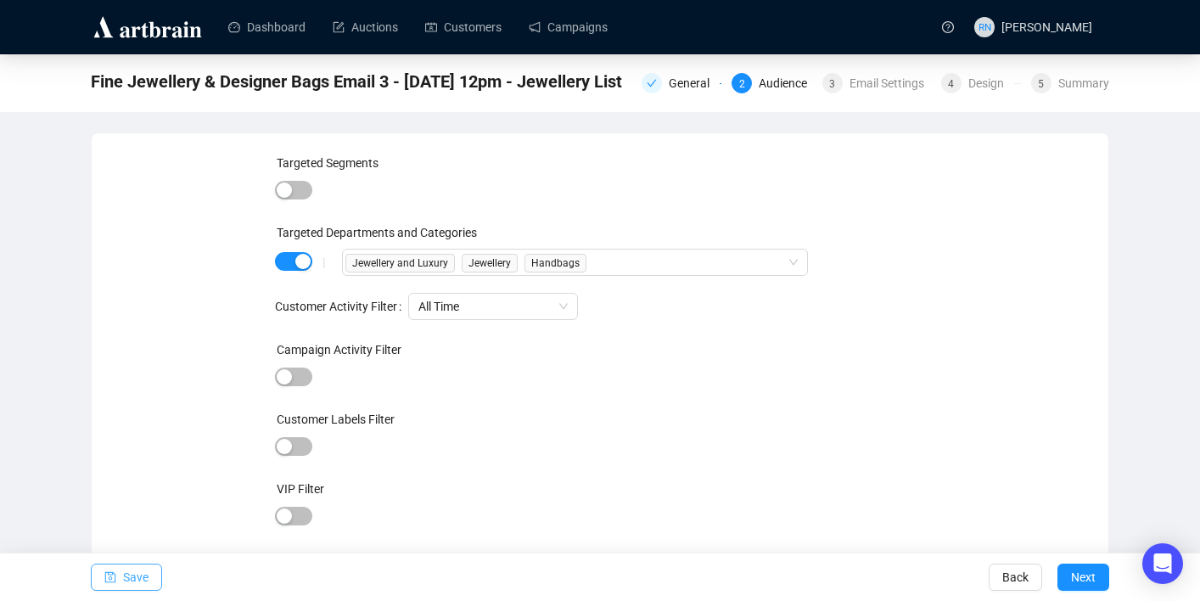
click at [130, 578] on span "Save" at bounding box center [135, 577] width 25 height 48
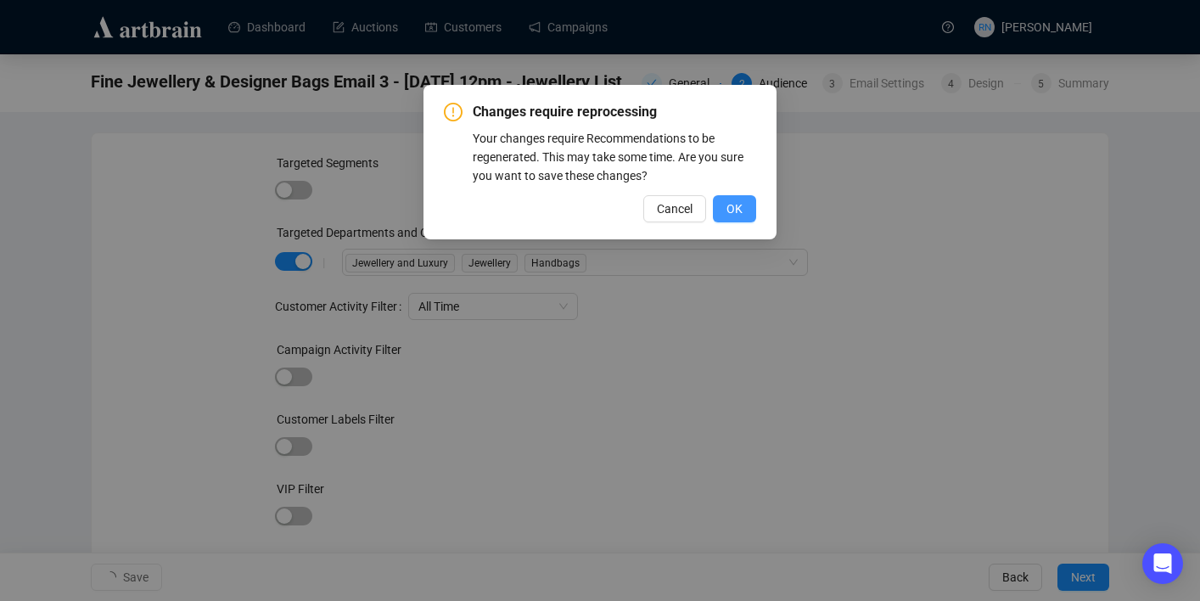
click at [739, 209] on span "OK" at bounding box center [734, 208] width 16 height 19
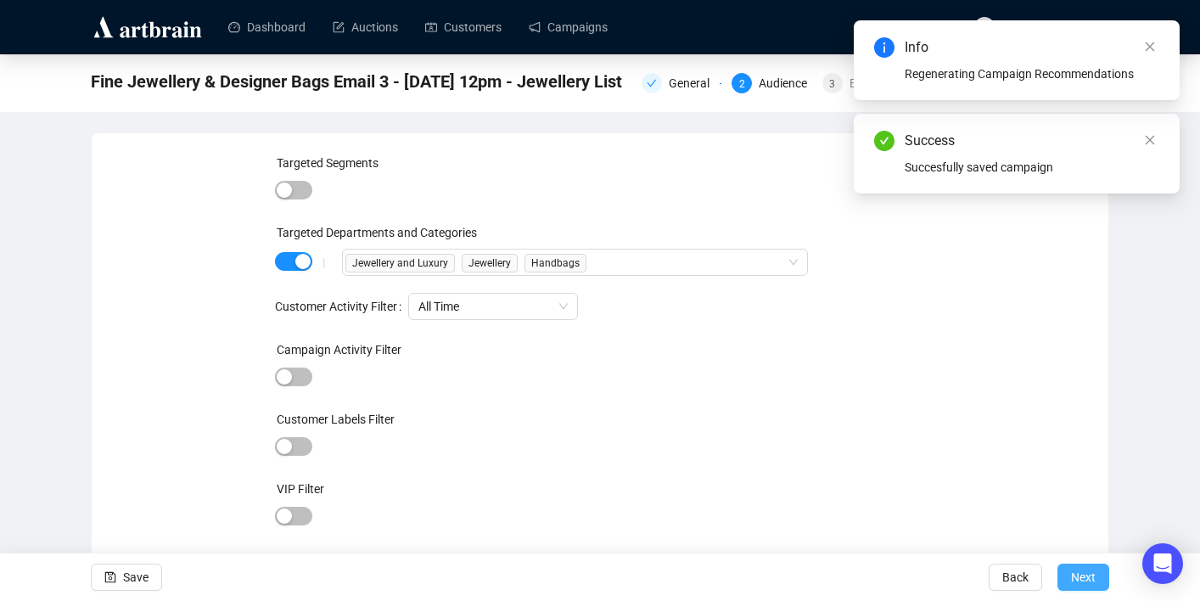
click at [1095, 573] on span "Next" at bounding box center [1083, 577] width 25 height 48
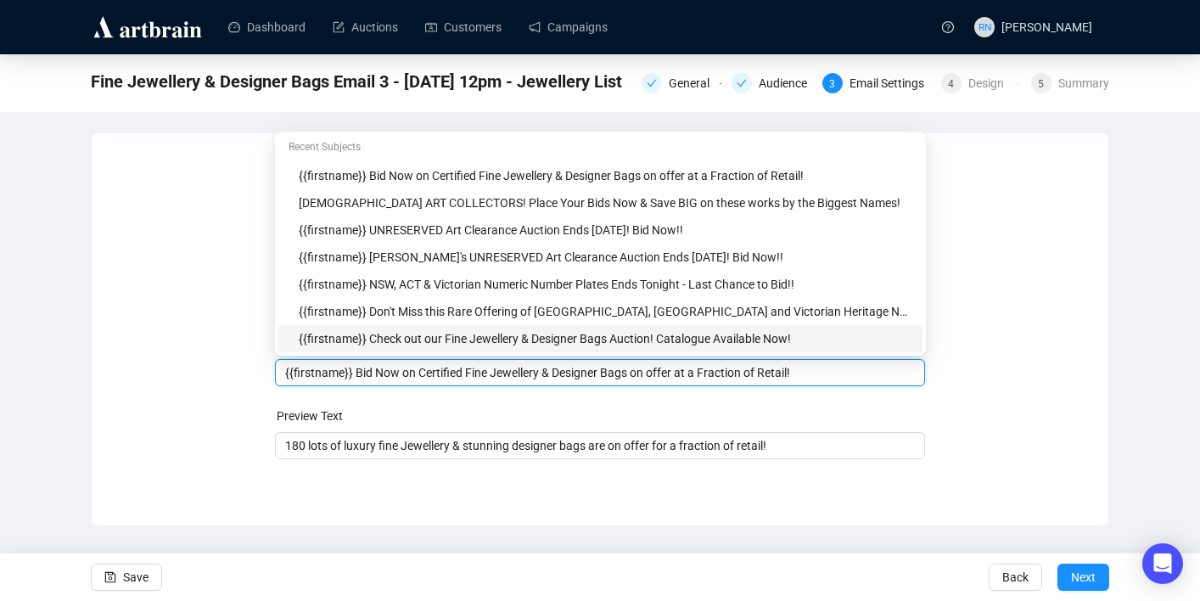
drag, startPoint x: 357, startPoint y: 342, endPoint x: 630, endPoint y: 348, distance: 273.3
click at [630, 348] on body "Dashboard Auctions Customers Campaigns RN [PERSON_NAME] Fine Jewellery & Design…" at bounding box center [600, 300] width 1200 height 601
click at [614, 377] on input "{{firstname}} Bid Now on Certified Fine Jewellery & Designer Bags on offer at a…" at bounding box center [600, 372] width 630 height 19
drag, startPoint x: 811, startPoint y: 374, endPoint x: 359, endPoint y: 370, distance: 452.3
click at [359, 370] on input "{{firstname}} Bid Now on Certified Fine Jewellery & Designer Bags on offer at a…" at bounding box center [600, 372] width 630 height 19
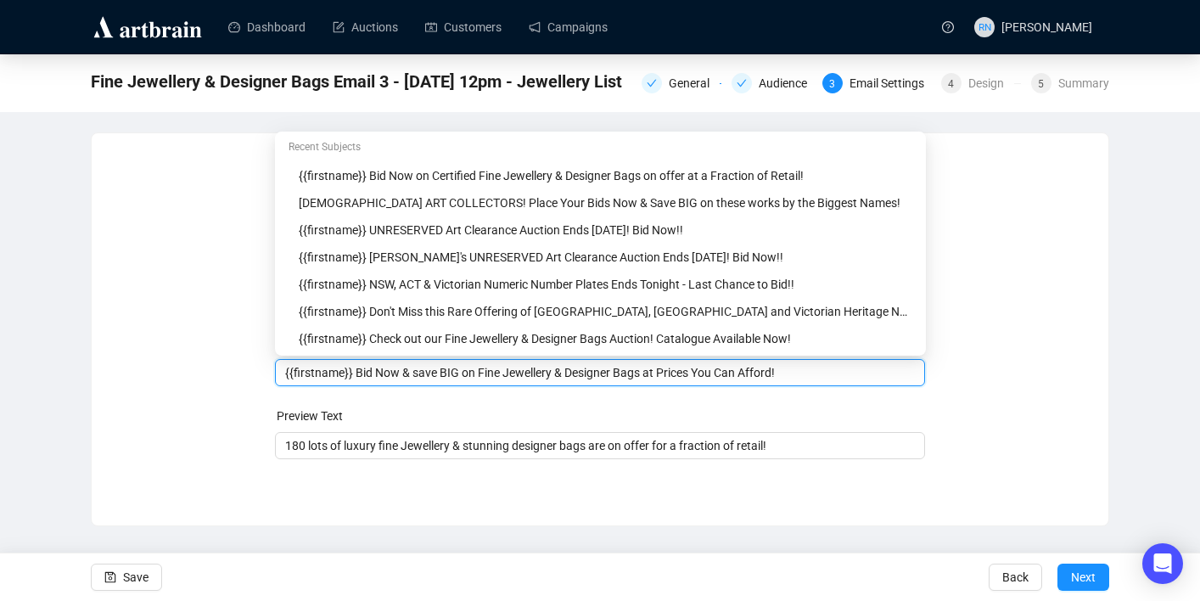
type input "{{firstname}} Bid Now & save BIG on Fine Jewellery & Designer Bags at Prices Yo…"
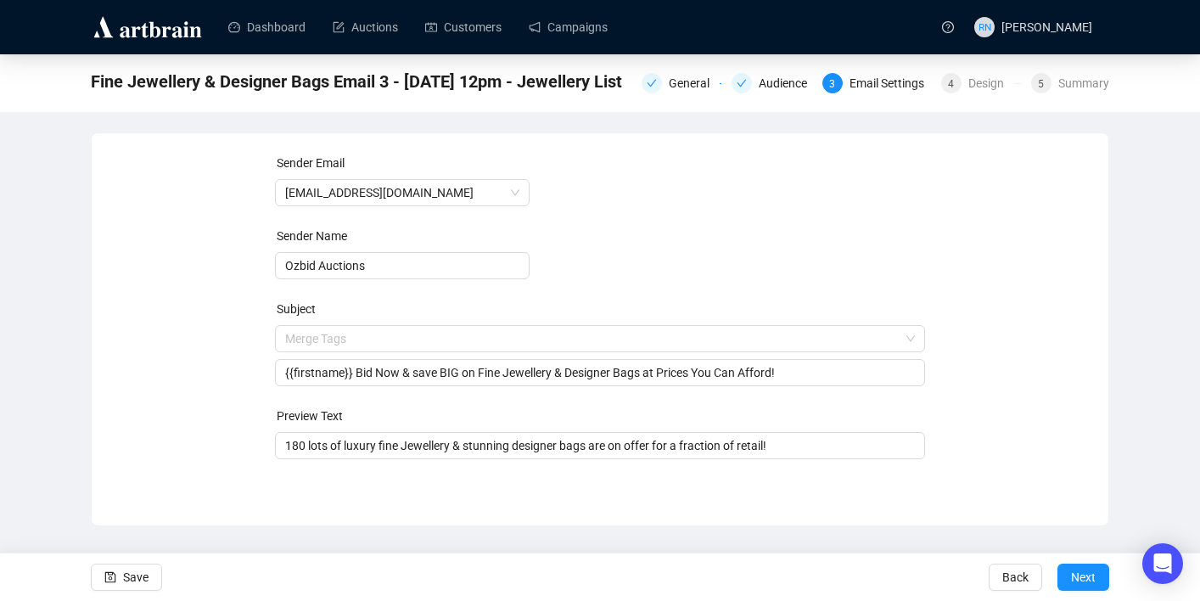
click at [944, 391] on div "Sender Email [EMAIL_ADDRESS][DOMAIN_NAME] Sender Name Ozbid Auctions Subject Me…" at bounding box center [600, 317] width 976 height 326
click at [132, 574] on span "Save" at bounding box center [135, 577] width 25 height 48
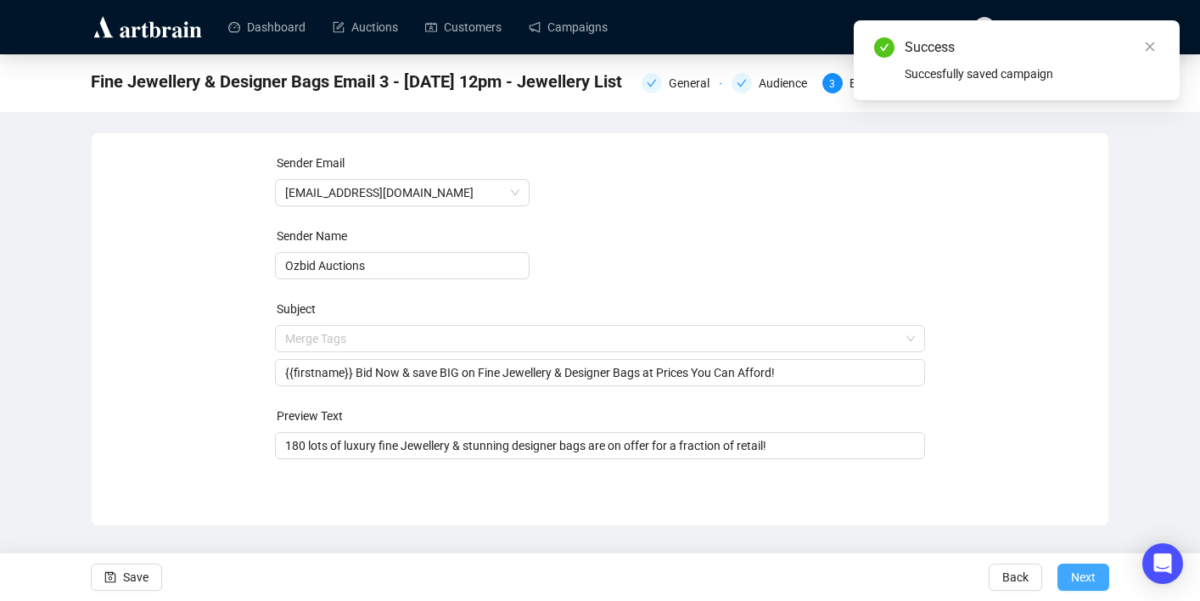
click at [1090, 580] on span "Next" at bounding box center [1083, 577] width 25 height 48
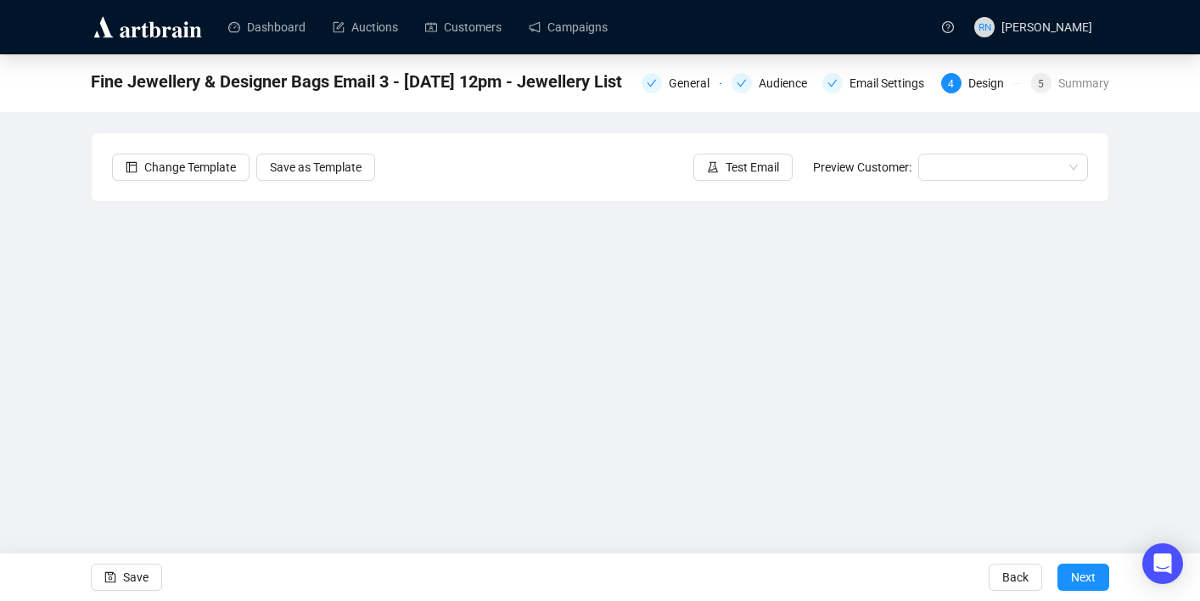
scroll to position [31, 0]
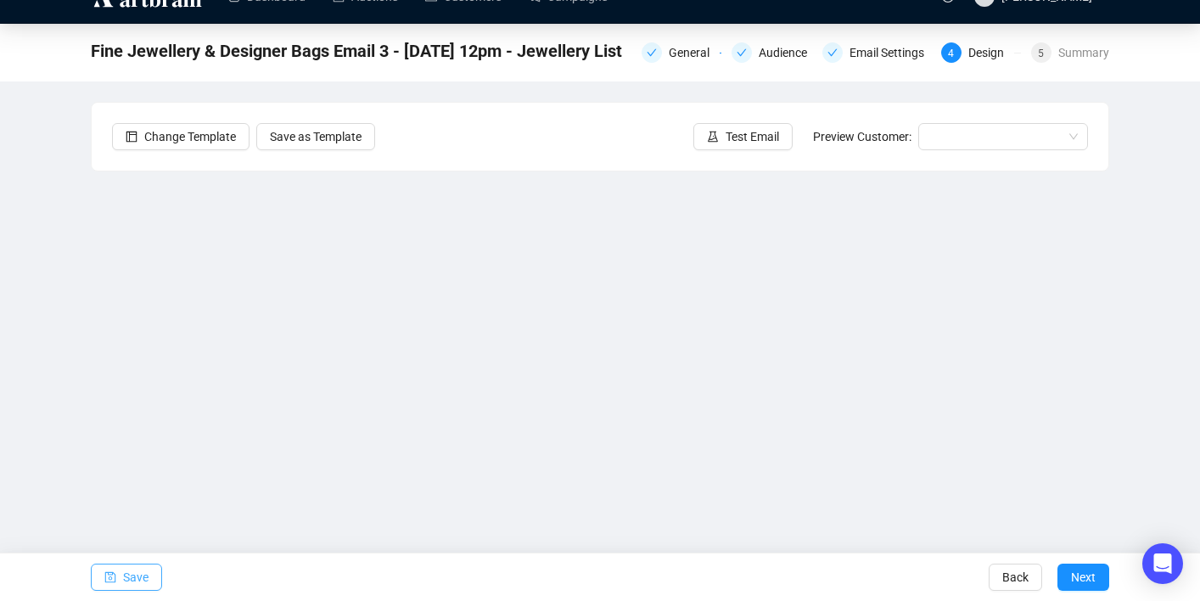
click at [148, 574] on span "Save" at bounding box center [135, 577] width 25 height 48
click at [137, 577] on span "Save" at bounding box center [135, 577] width 25 height 48
click at [126, 581] on span "Save" at bounding box center [135, 577] width 25 height 48
click at [146, 578] on span "Save" at bounding box center [135, 577] width 25 height 48
click at [748, 139] on span "Test Email" at bounding box center [752, 136] width 53 height 19
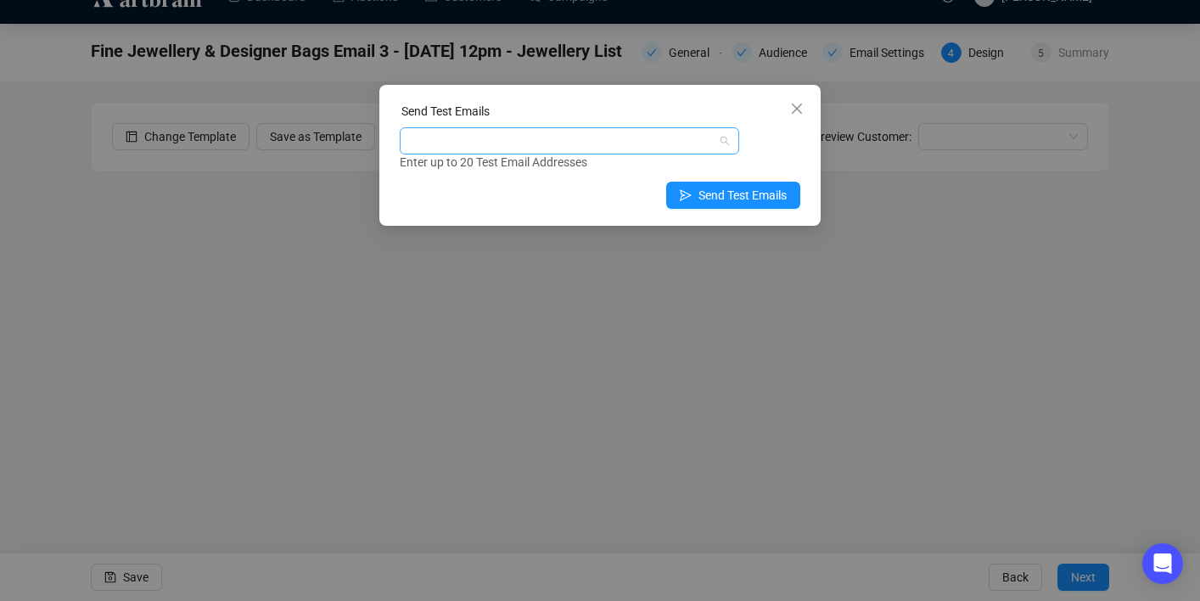
click at [511, 153] on div at bounding box center [569, 140] width 339 height 27
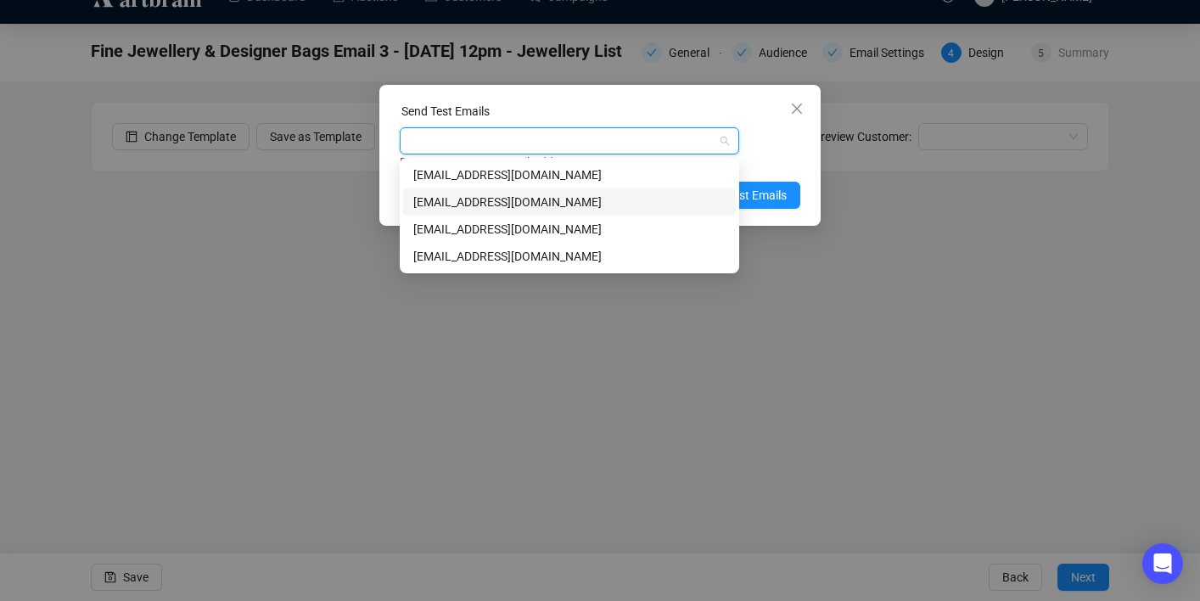
click at [510, 201] on div "[EMAIL_ADDRESS][DOMAIN_NAME]" at bounding box center [569, 202] width 312 height 19
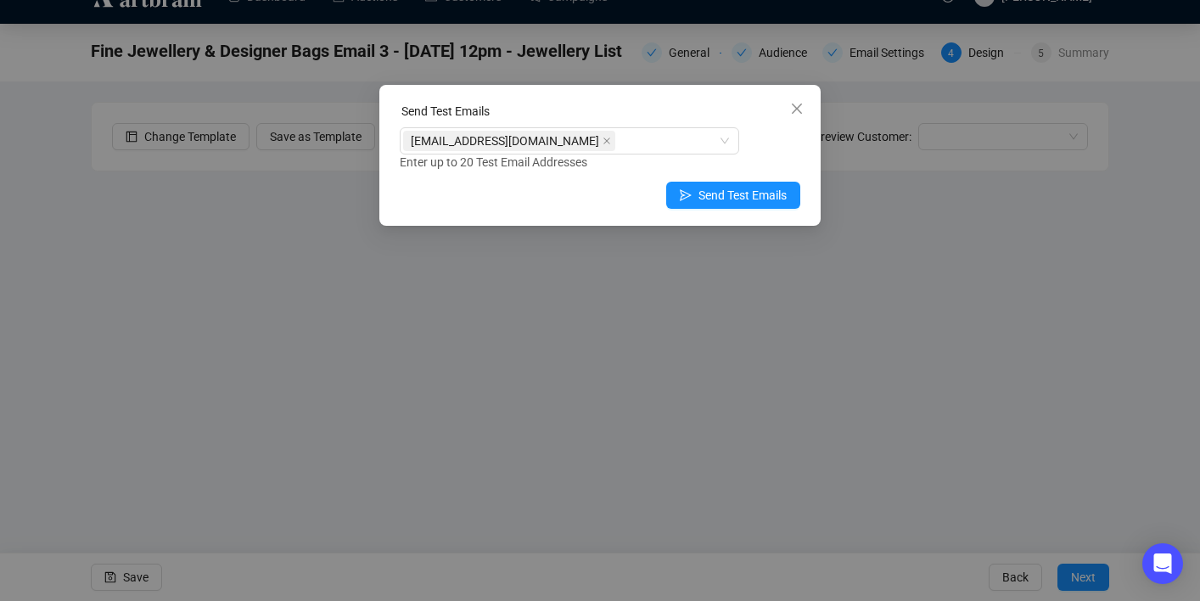
click at [793, 167] on div "Enter up to 20 Test Email Addresses" at bounding box center [600, 163] width 401 height 20
click at [769, 191] on span "Send Test Emails" at bounding box center [742, 195] width 88 height 19
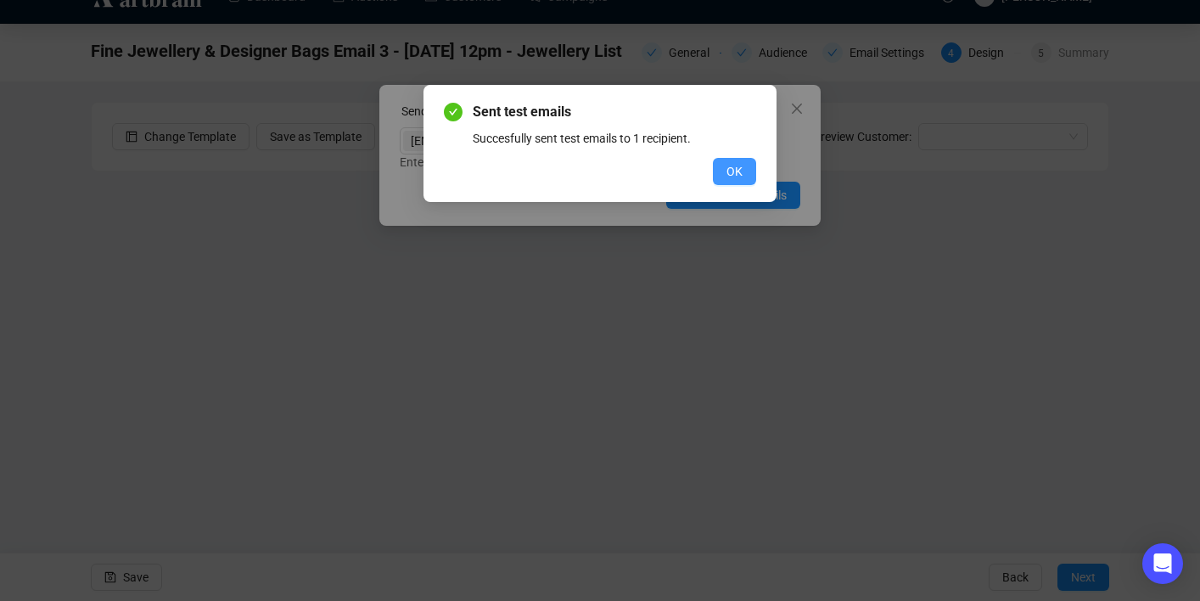
click at [740, 171] on span "OK" at bounding box center [734, 171] width 16 height 19
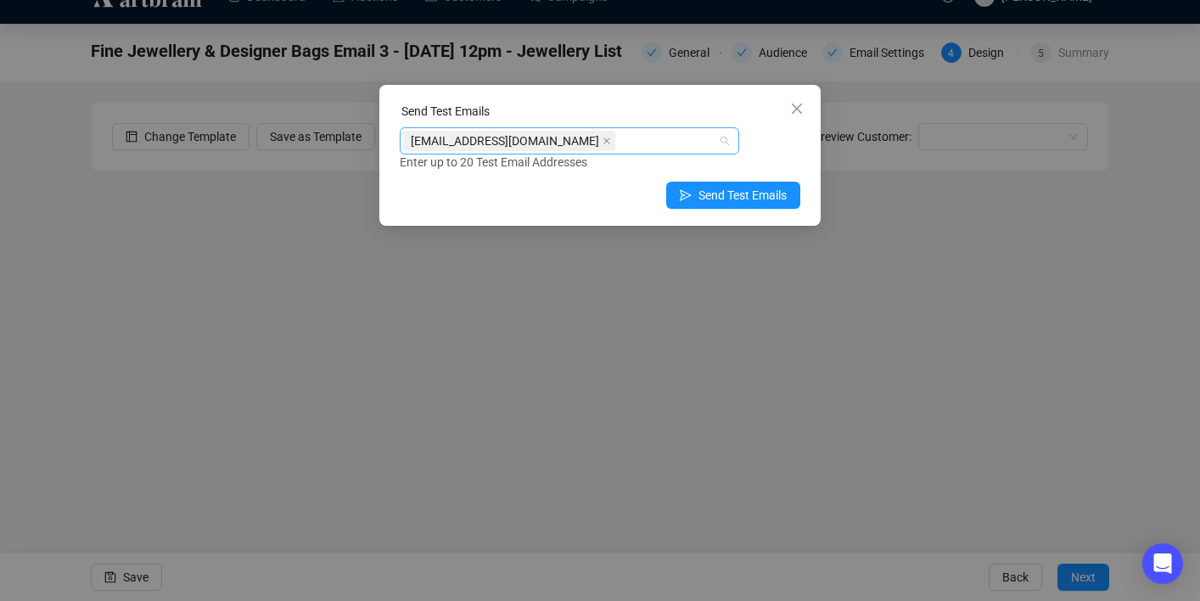
click at [627, 135] on div "[EMAIL_ADDRESS][DOMAIN_NAME]" at bounding box center [560, 141] width 315 height 24
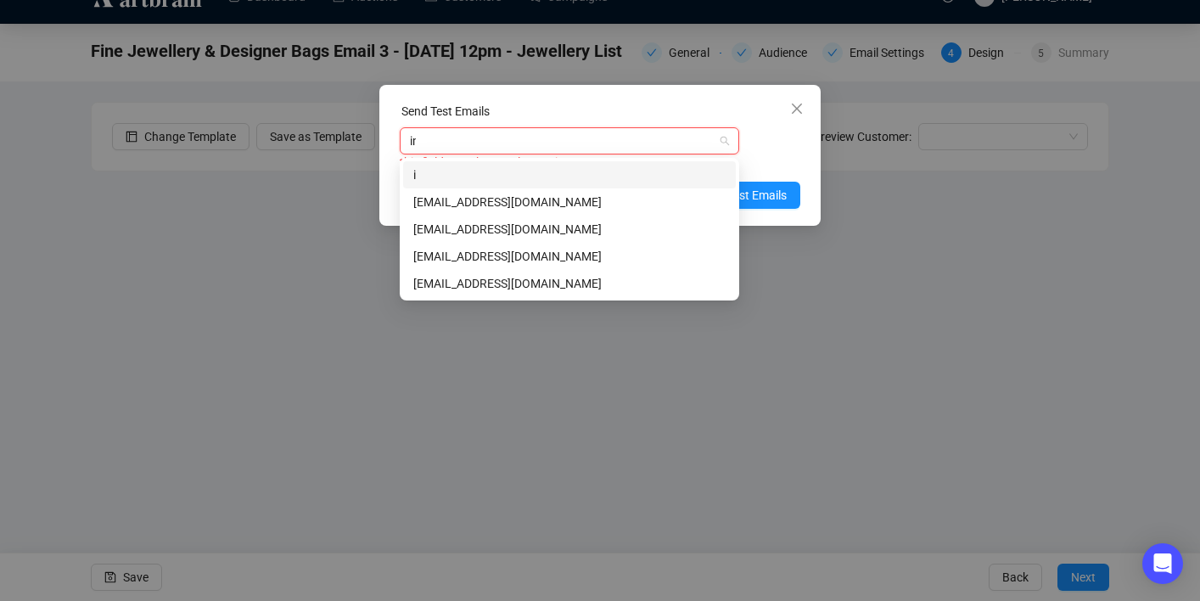
type input "inf"
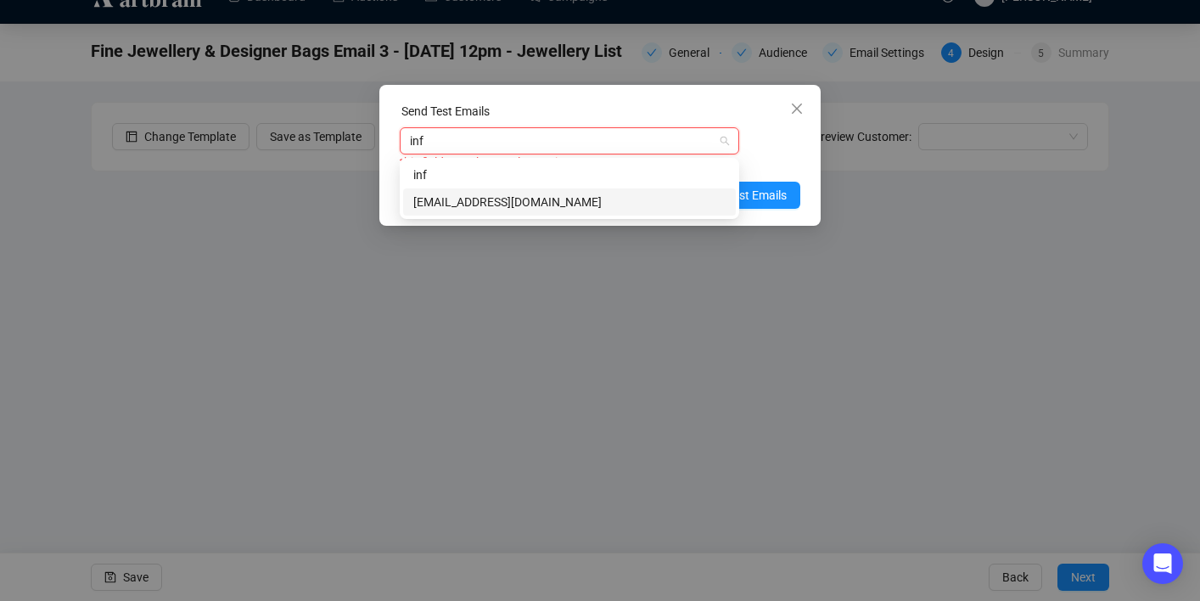
click at [619, 204] on div "[EMAIL_ADDRESS][DOMAIN_NAME]" at bounding box center [569, 202] width 312 height 19
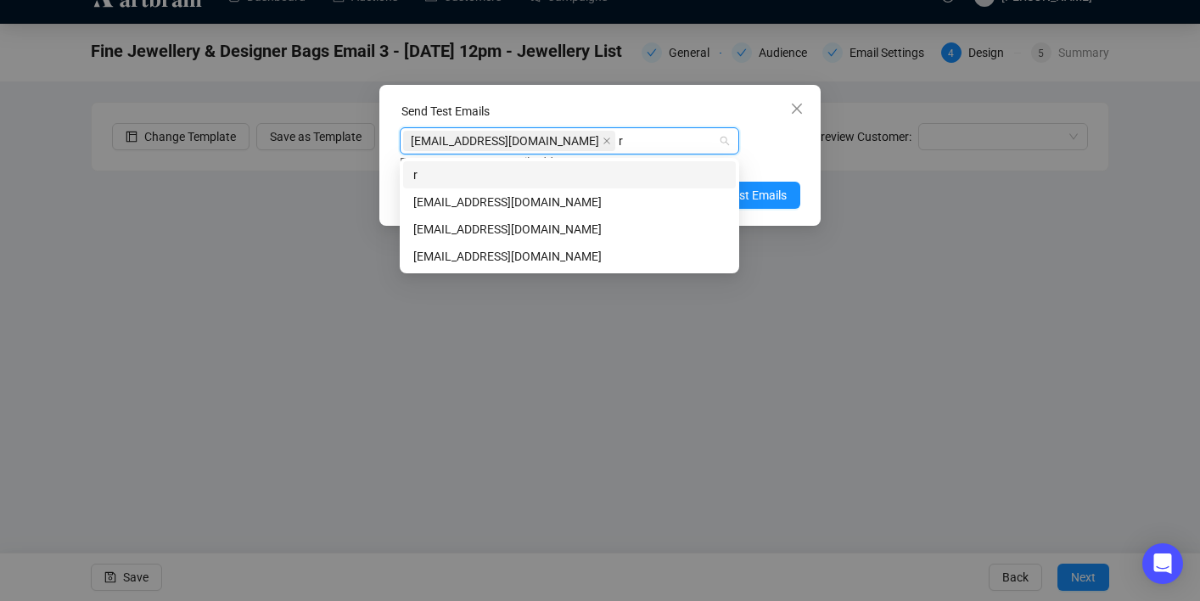
type input "re"
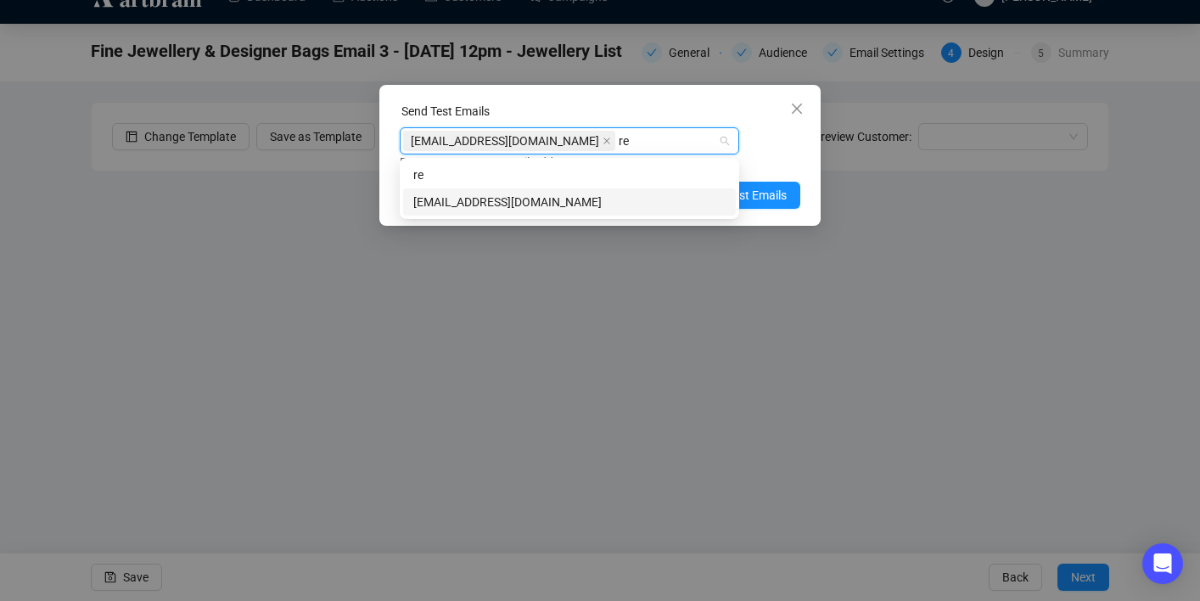
click at [602, 202] on div "[EMAIL_ADDRESS][DOMAIN_NAME]" at bounding box center [569, 202] width 312 height 19
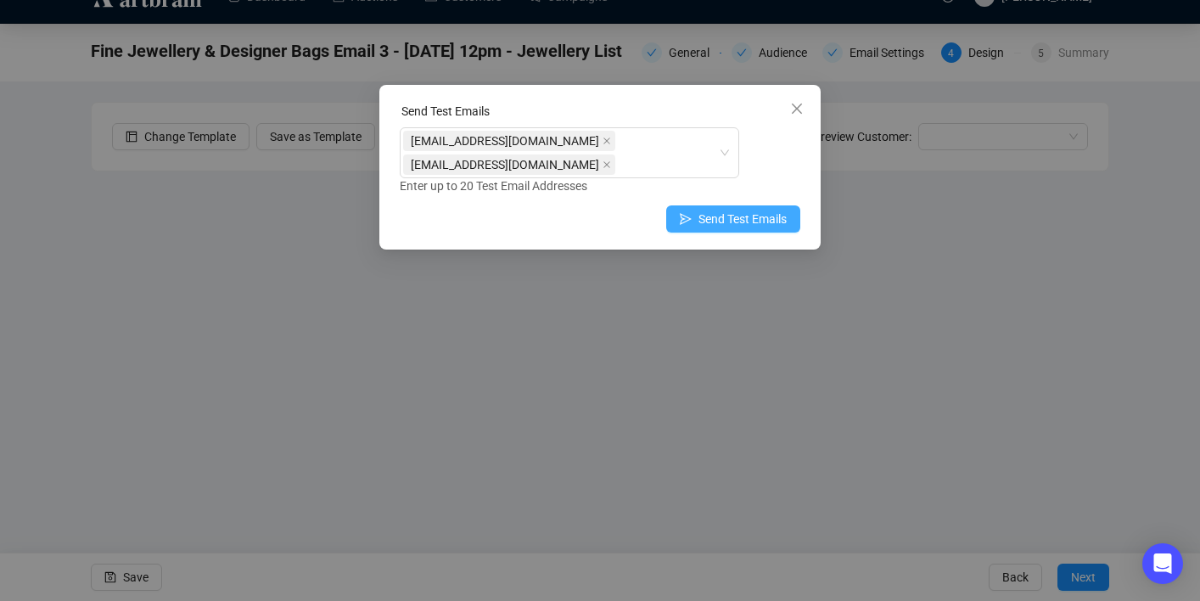
click at [775, 219] on span "Send Test Emails" at bounding box center [742, 219] width 88 height 19
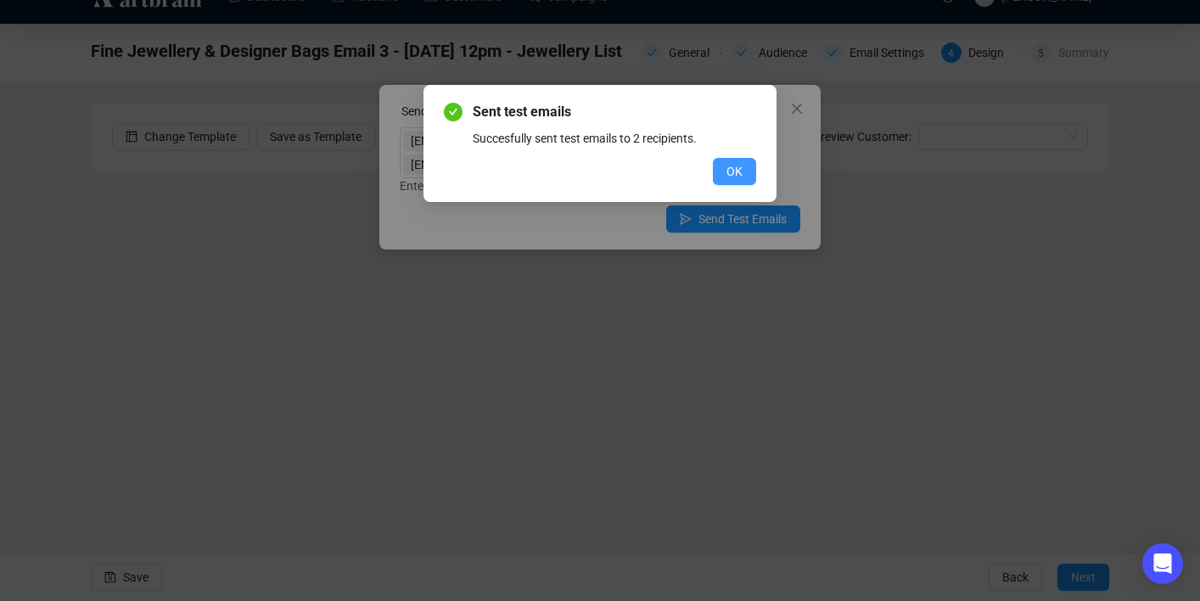
click at [737, 168] on span "OK" at bounding box center [734, 171] width 16 height 19
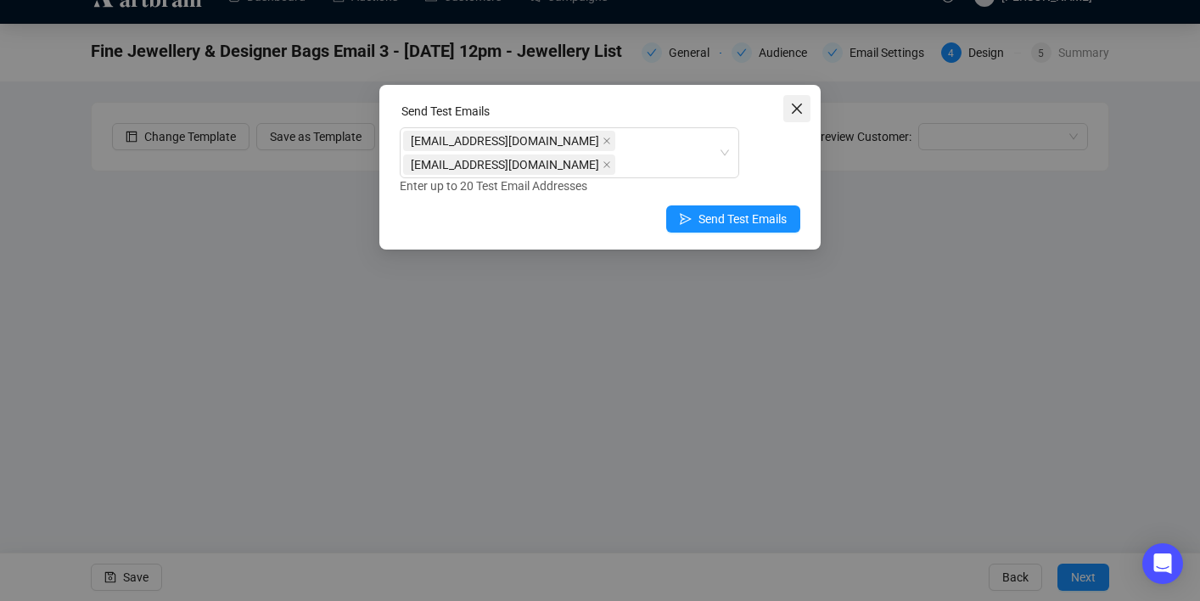
click at [794, 110] on icon "close" at bounding box center [797, 109] width 10 height 10
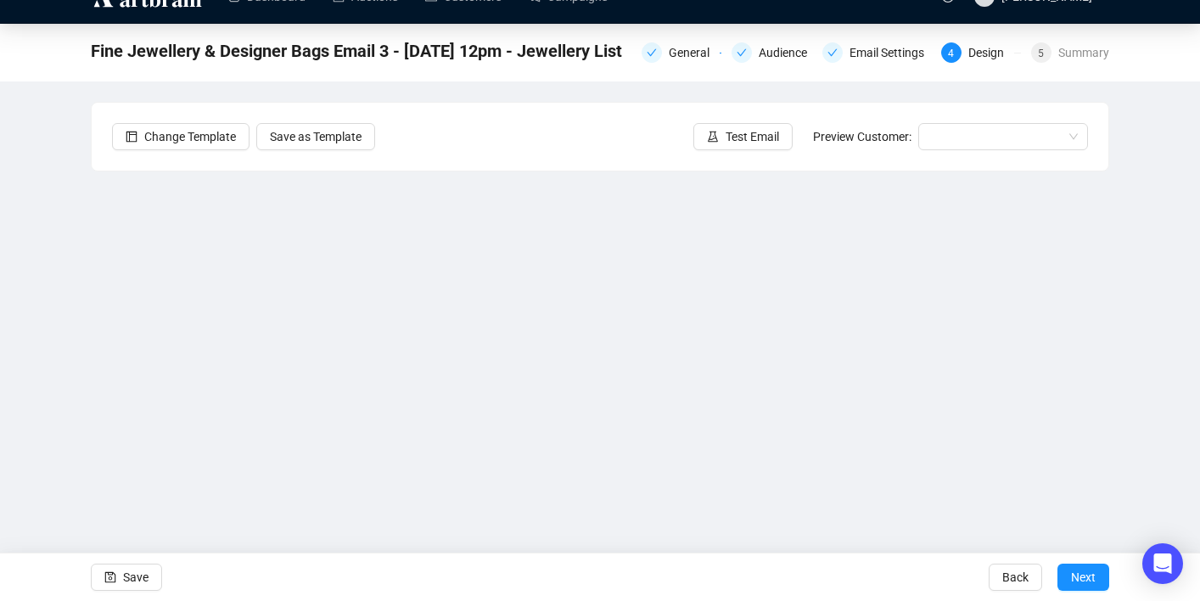
scroll to position [0, 0]
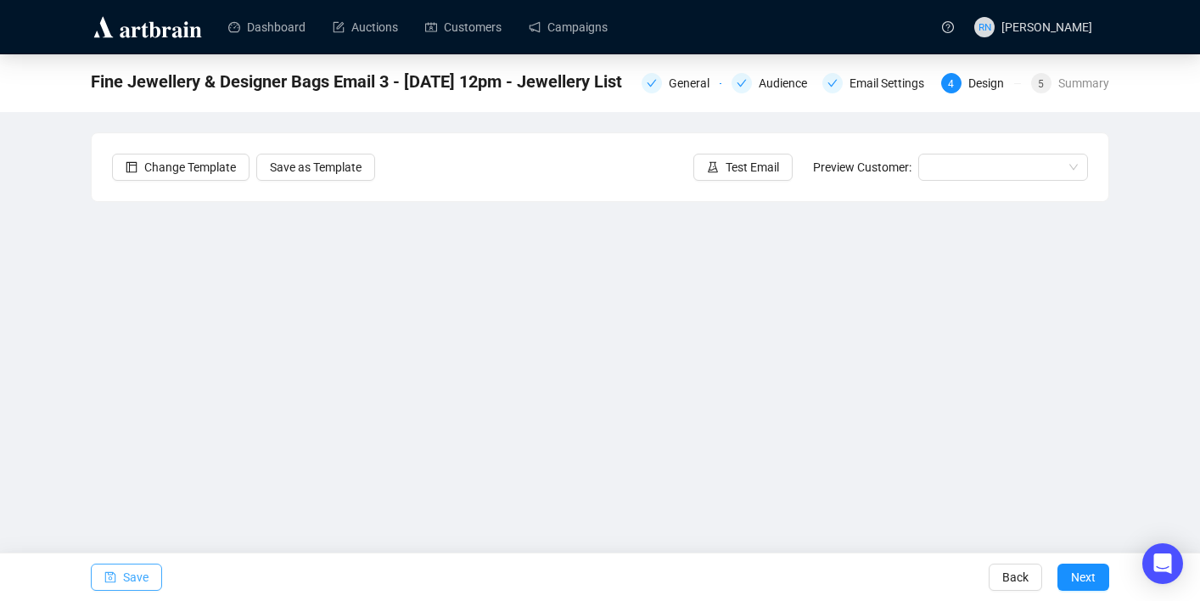
click at [118, 578] on button "Save" at bounding box center [126, 576] width 71 height 27
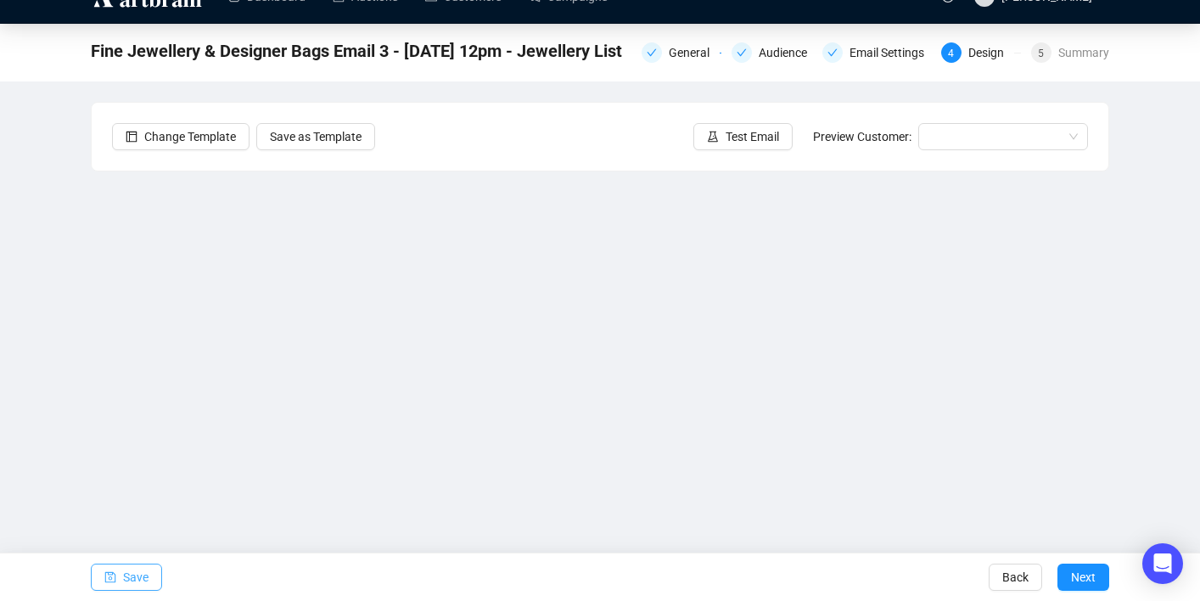
click at [120, 578] on button "Save" at bounding box center [126, 576] width 71 height 27
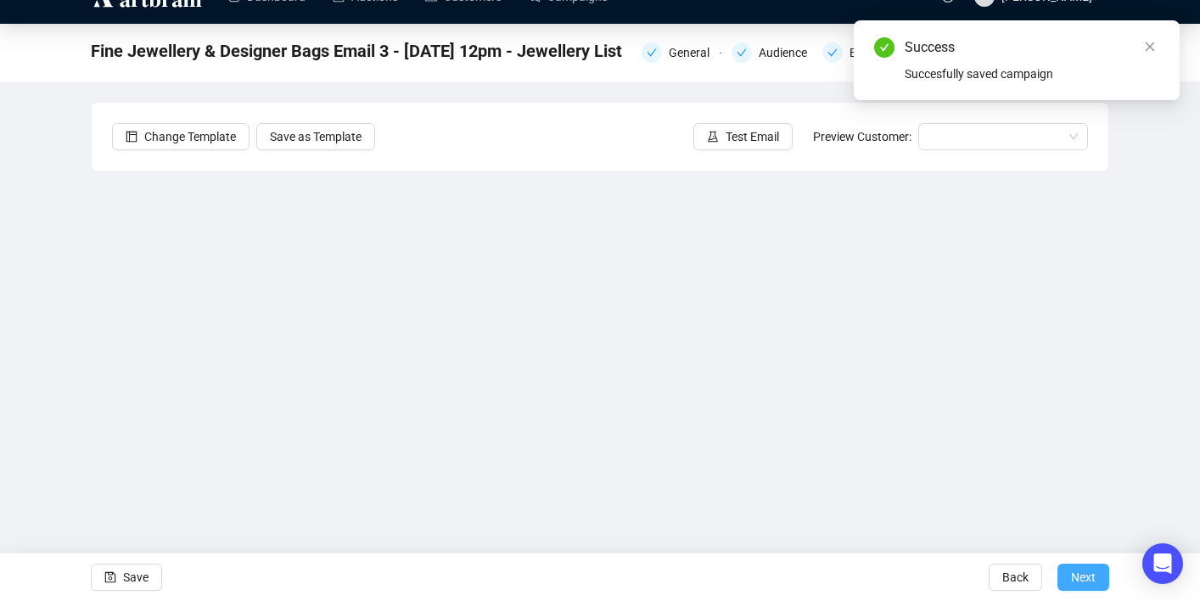
click at [1083, 580] on span "Next" at bounding box center [1083, 577] width 25 height 48
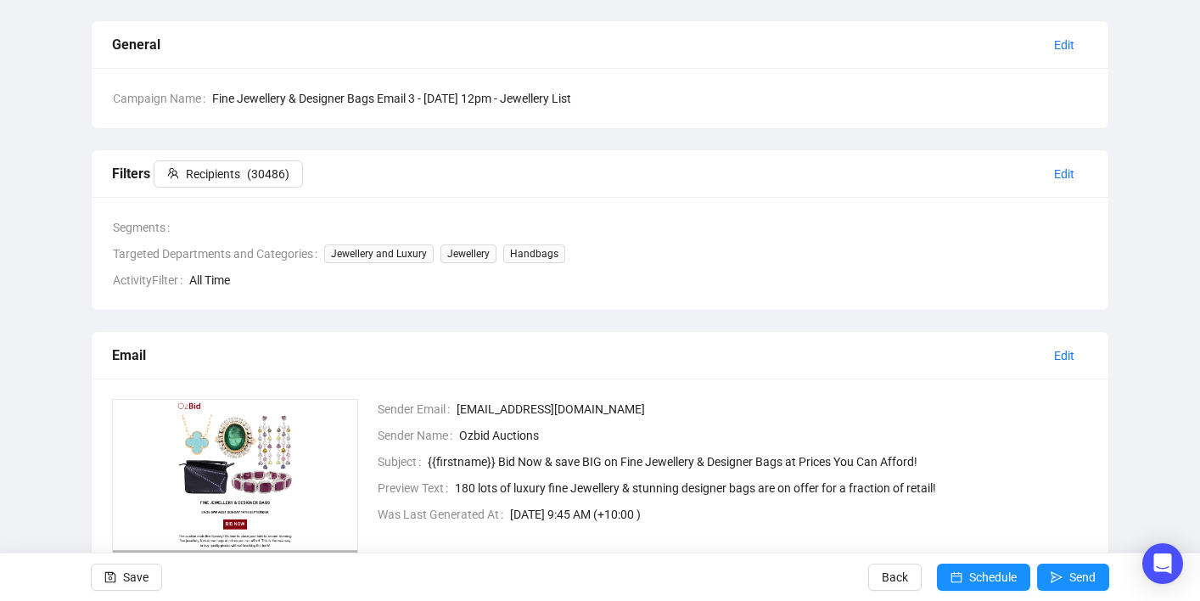
scroll to position [113, 0]
click at [977, 573] on span "Schedule" at bounding box center [993, 577] width 48 height 48
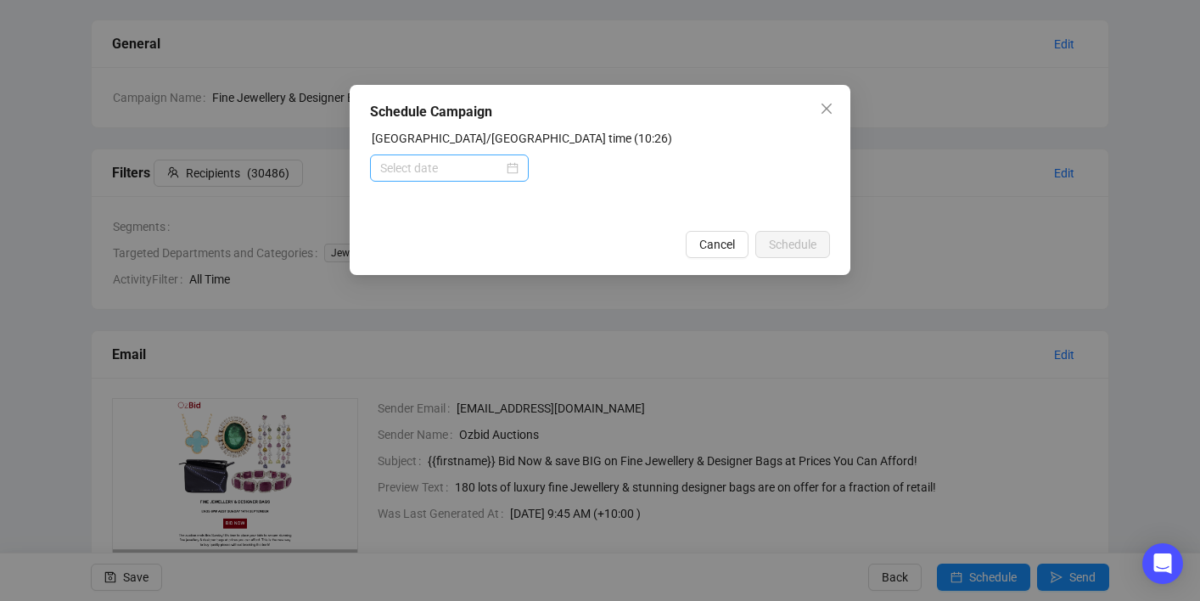
click at [513, 169] on div at bounding box center [449, 168] width 138 height 19
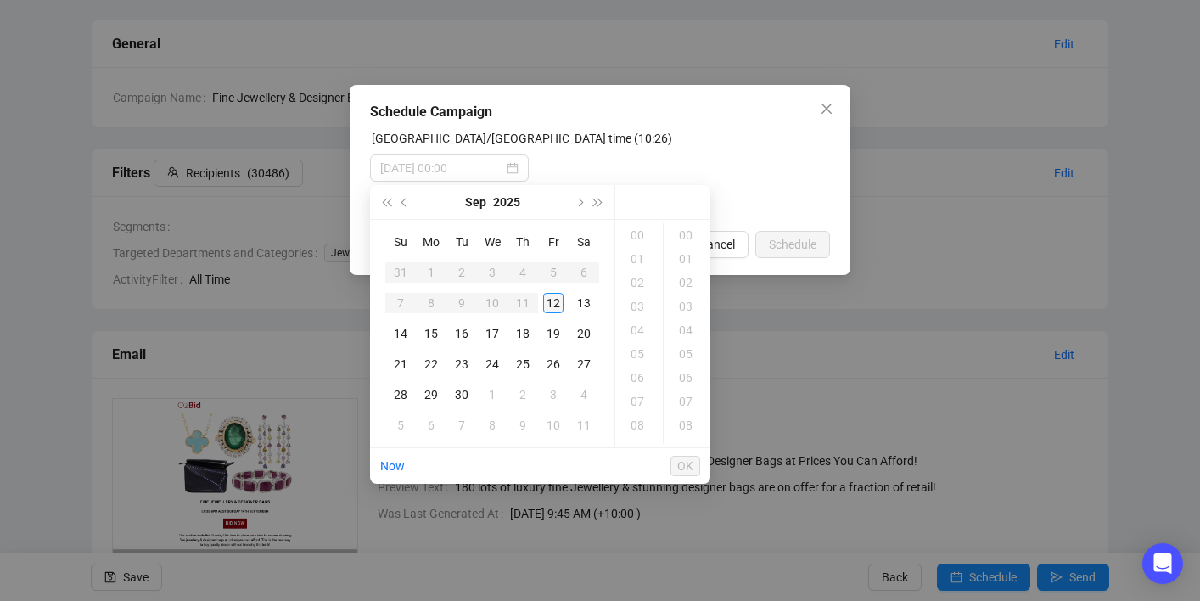
click at [547, 298] on div "12" at bounding box center [553, 303] width 20 height 20
click at [639, 281] on div "12" at bounding box center [639, 283] width 41 height 24
click at [686, 223] on div "00" at bounding box center [687, 235] width 41 height 24
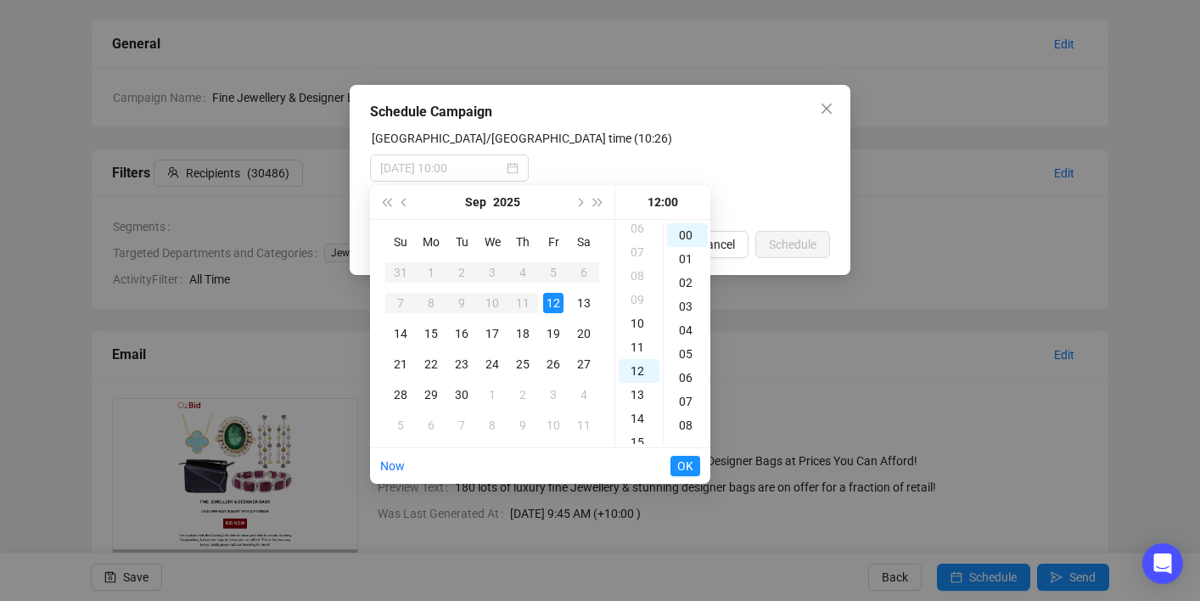
scroll to position [163, 0]
type input "[DATE] 12:00"
click at [684, 463] on span "OK" at bounding box center [685, 466] width 16 height 32
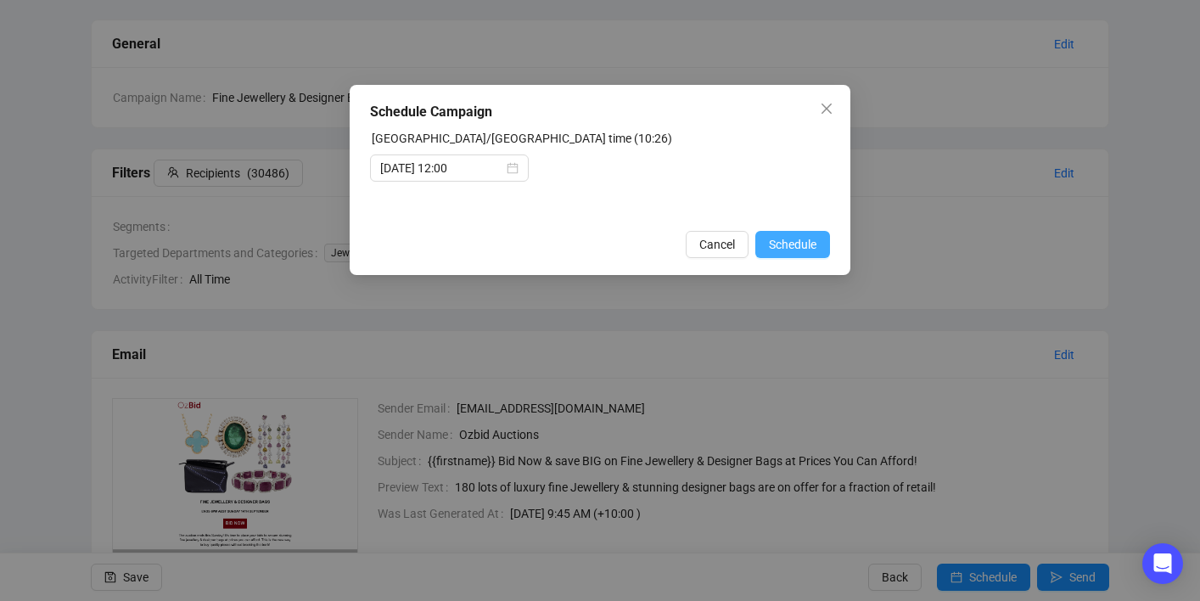
click at [802, 249] on span "Schedule" at bounding box center [793, 244] width 48 height 19
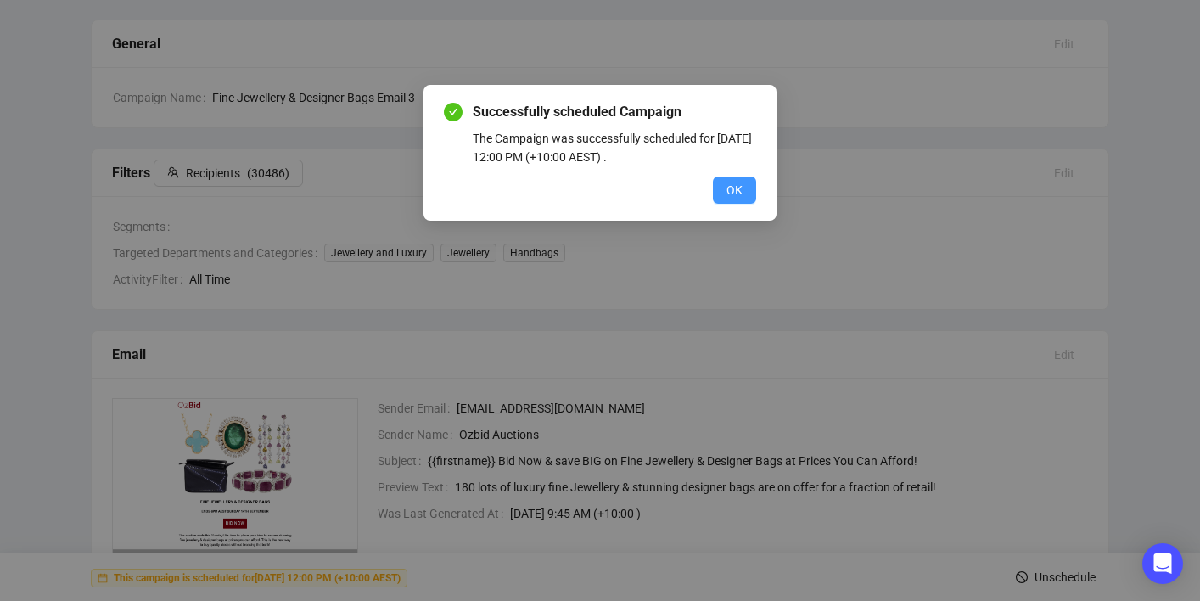
click at [733, 188] on span "OK" at bounding box center [734, 190] width 16 height 19
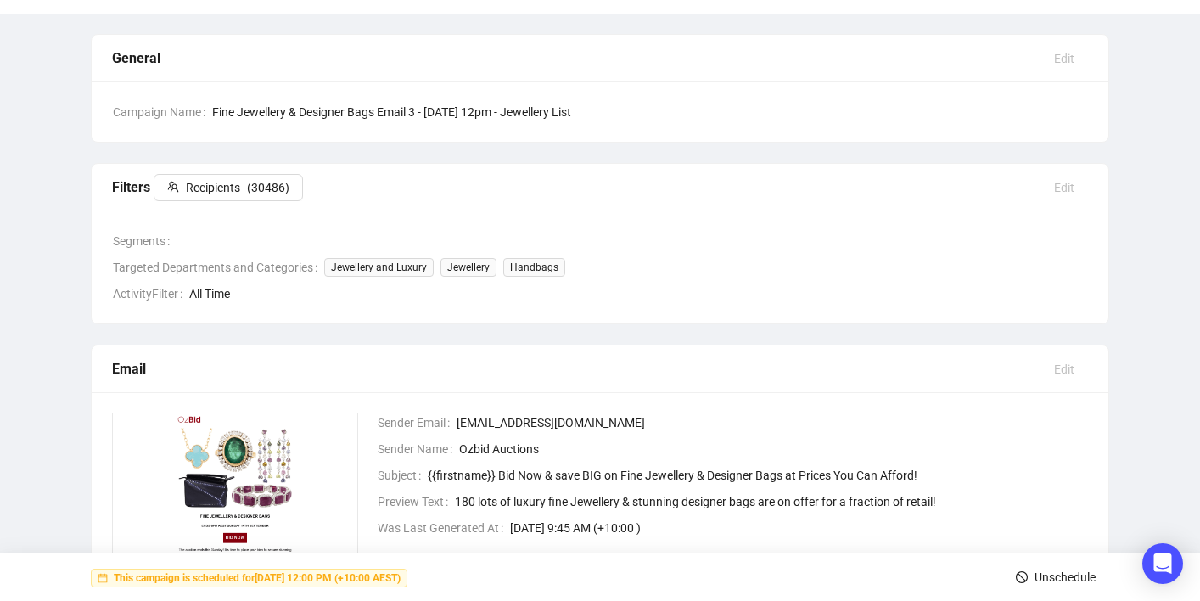
scroll to position [0, 0]
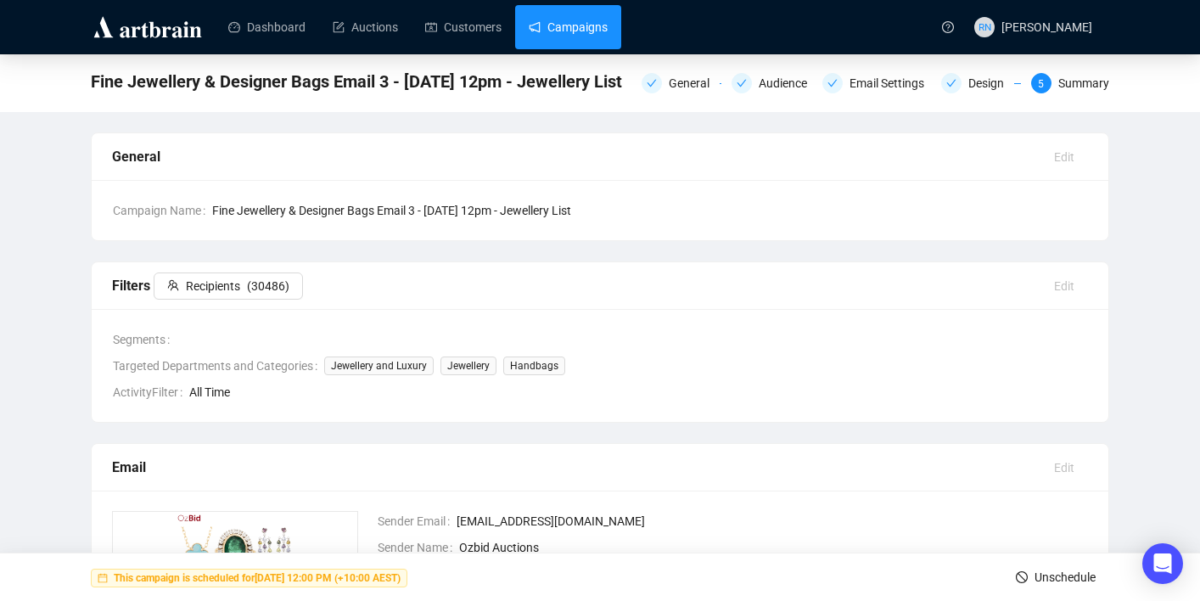
click at [571, 34] on link "Campaigns" at bounding box center [568, 27] width 79 height 44
